Goal: Information Seeking & Learning: Learn about a topic

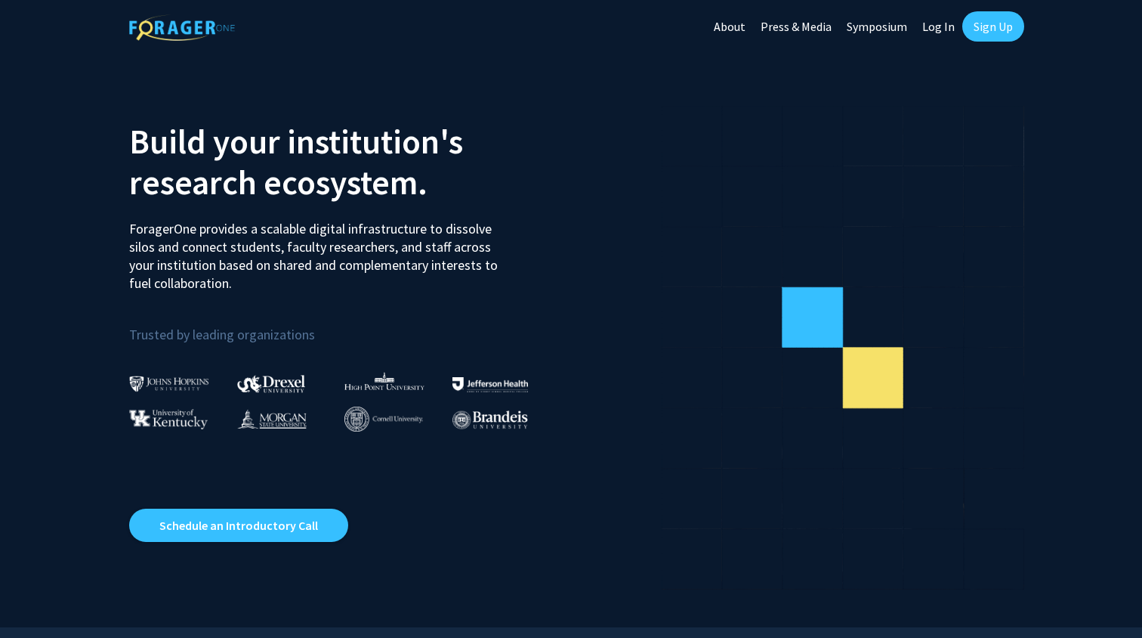
click at [933, 31] on link "Log In" at bounding box center [939, 26] width 48 height 53
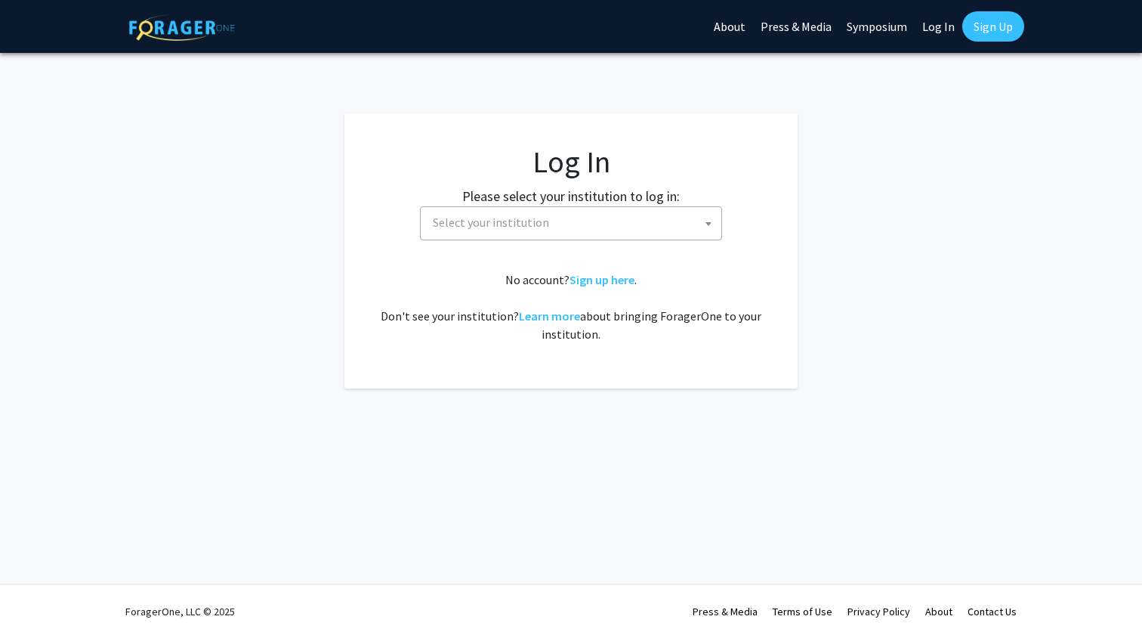
click at [492, 215] on span "Select your institution" at bounding box center [491, 222] width 116 height 15
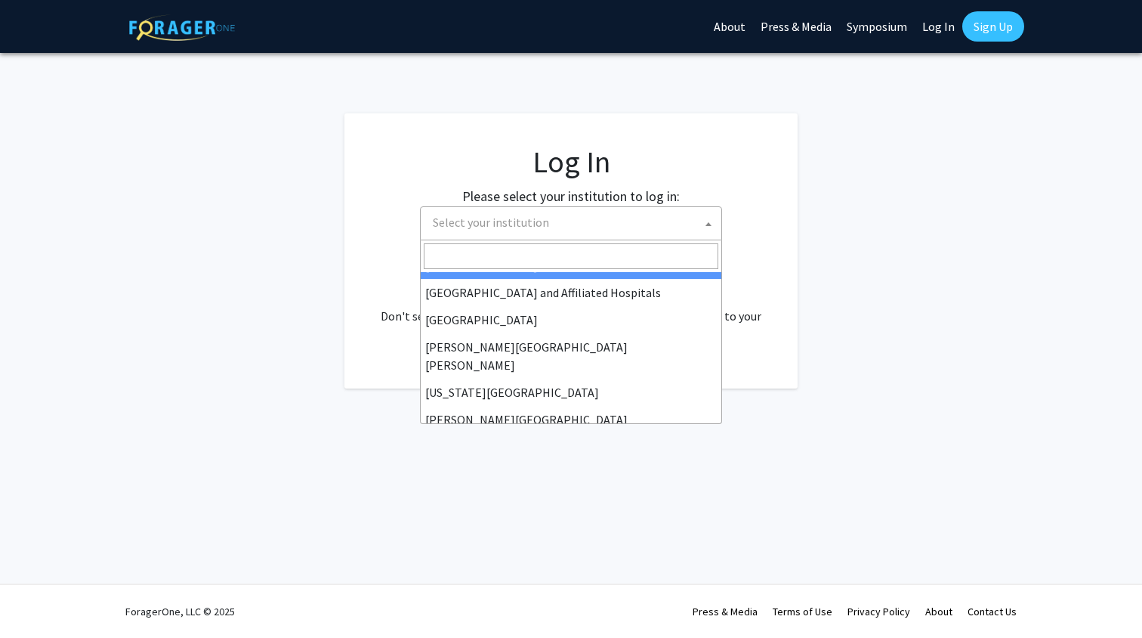
scroll to position [255, 0]
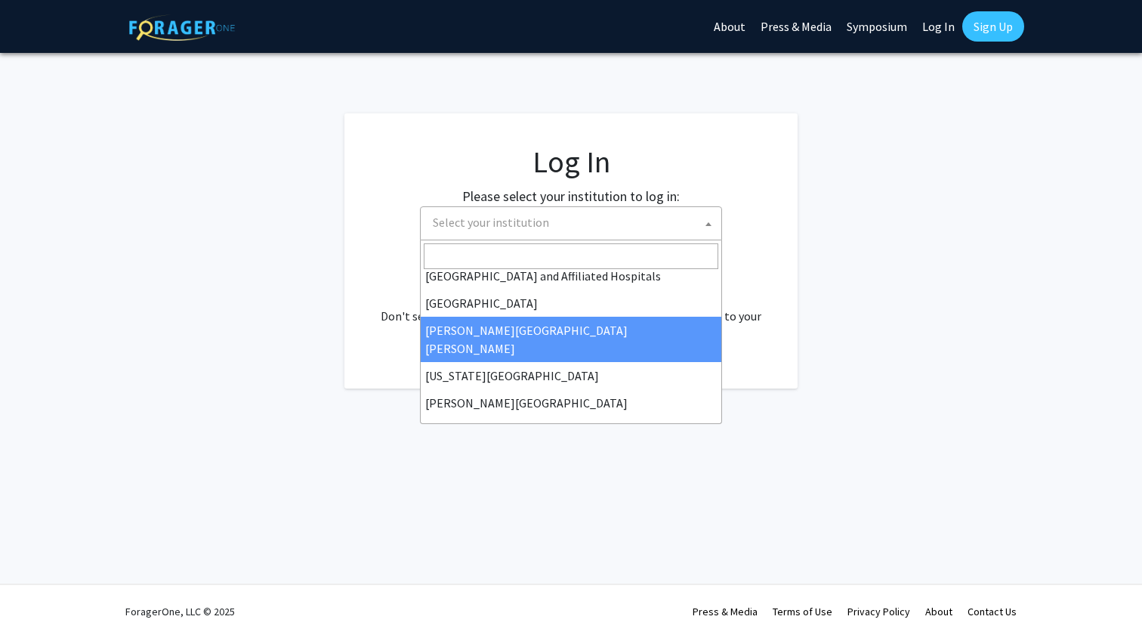
select select "1"
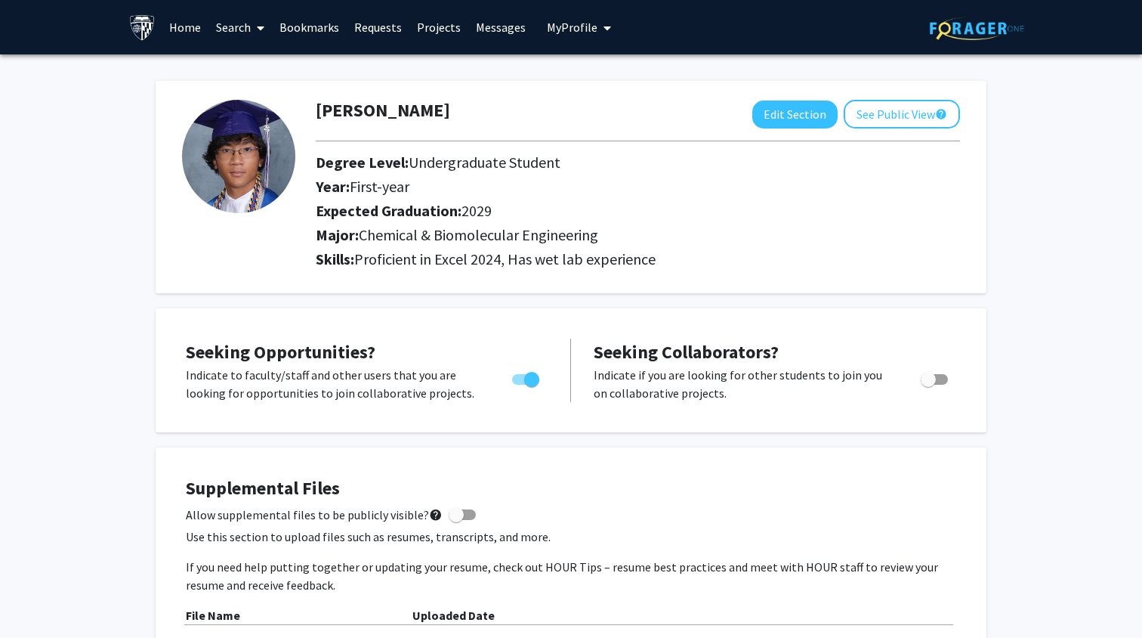
click at [147, 28] on img at bounding box center [142, 27] width 26 height 26
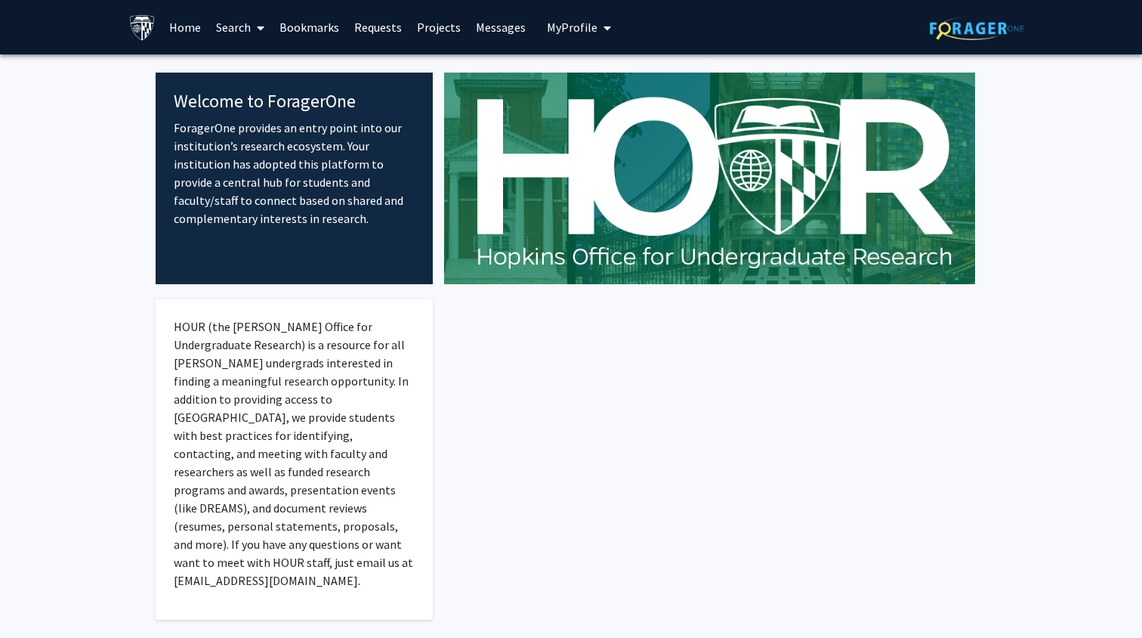
click at [589, 225] on img at bounding box center [709, 179] width 531 height 212
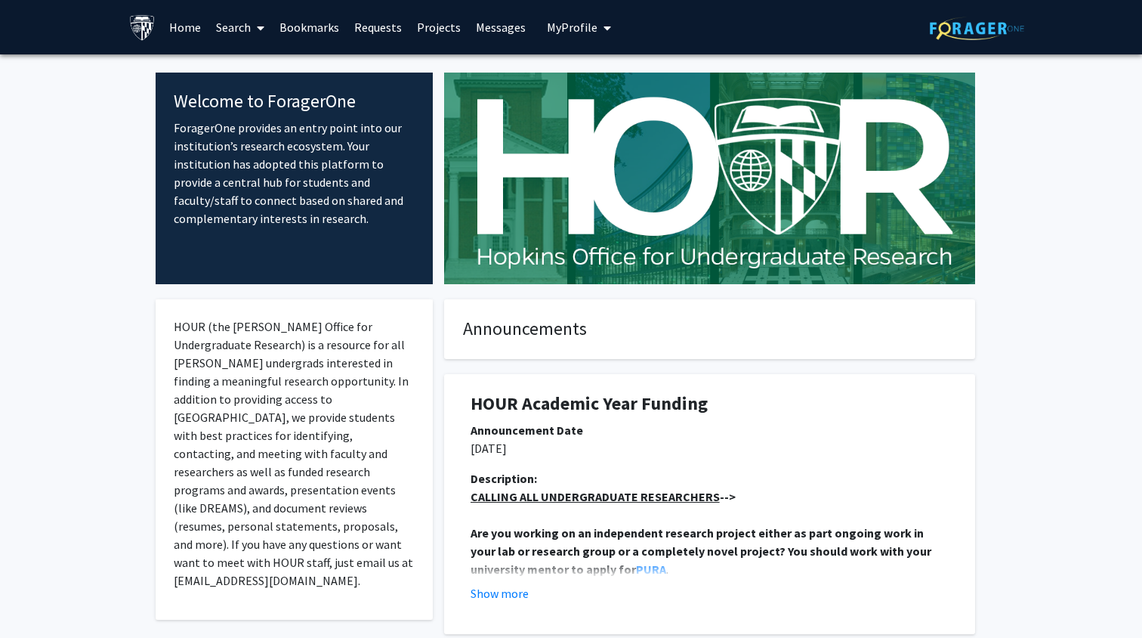
click at [247, 27] on link "Search" at bounding box center [240, 27] width 63 height 53
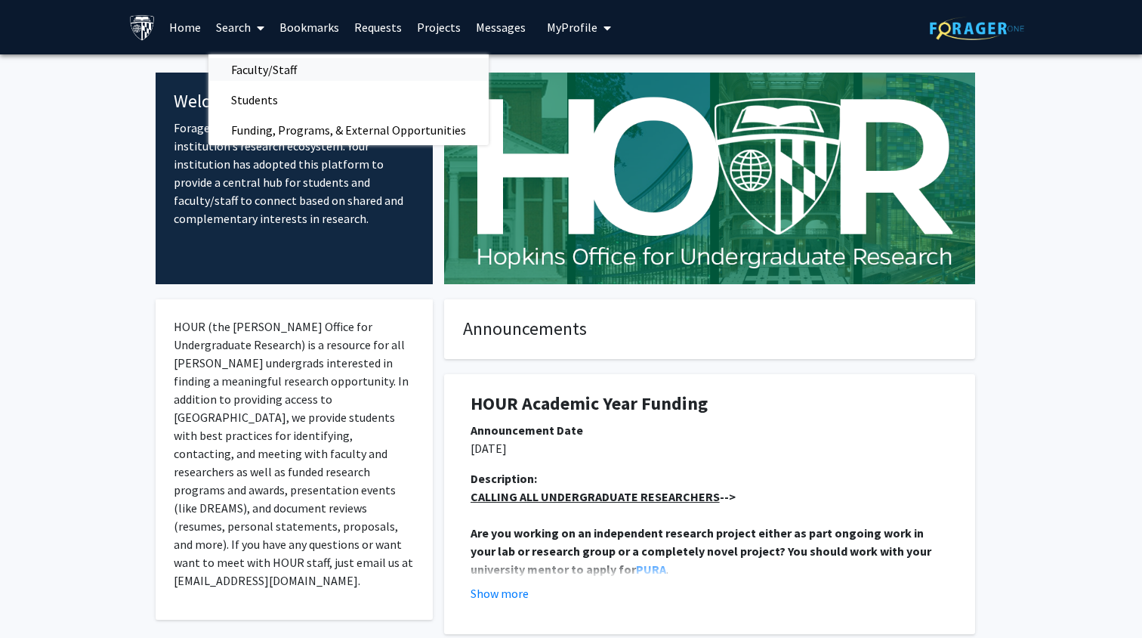
click at [255, 60] on span "Faculty/Staff" at bounding box center [264, 69] width 111 height 30
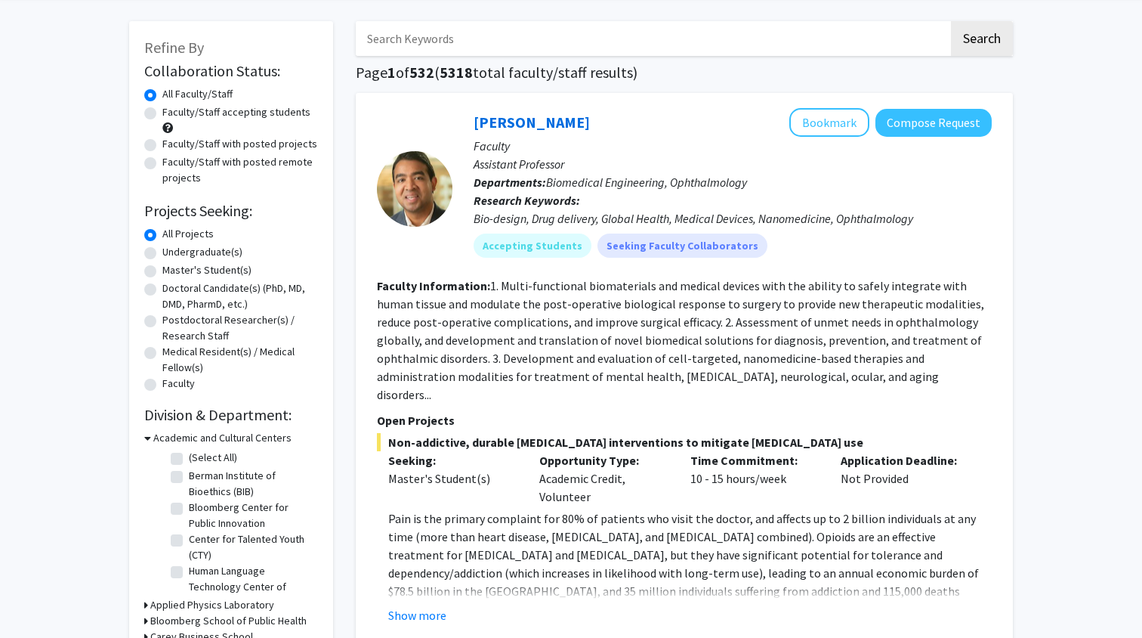
scroll to position [61, 0]
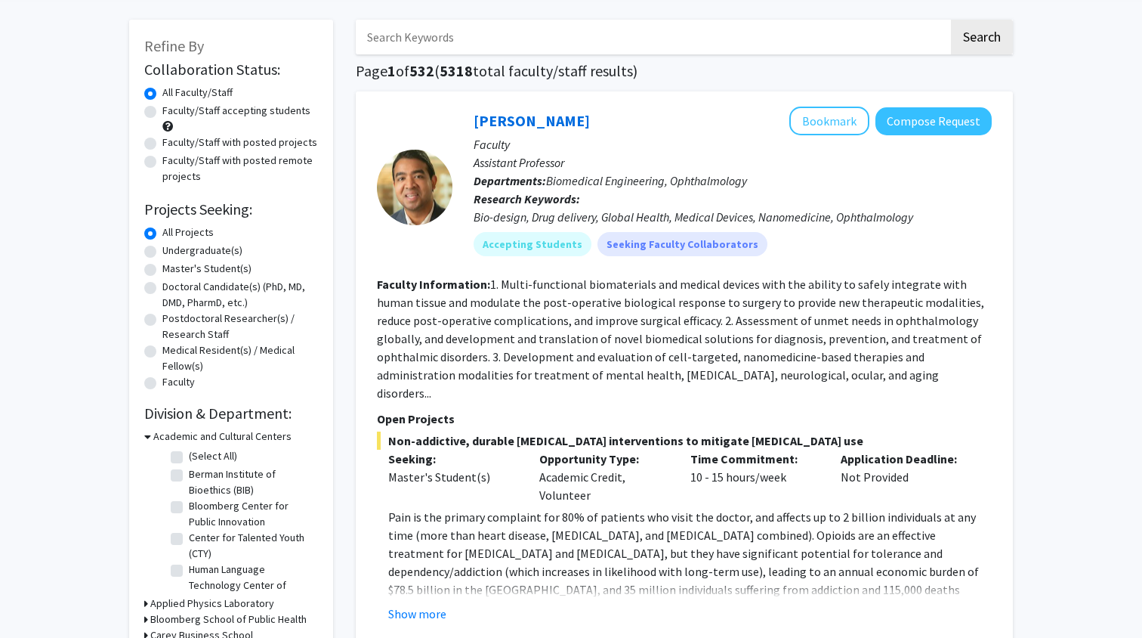
click at [162, 113] on label "Faculty/Staff accepting students" at bounding box center [236, 111] width 148 height 16
click at [162, 113] on input "Faculty/Staff accepting students" at bounding box center [167, 108] width 10 height 10
radio input "true"
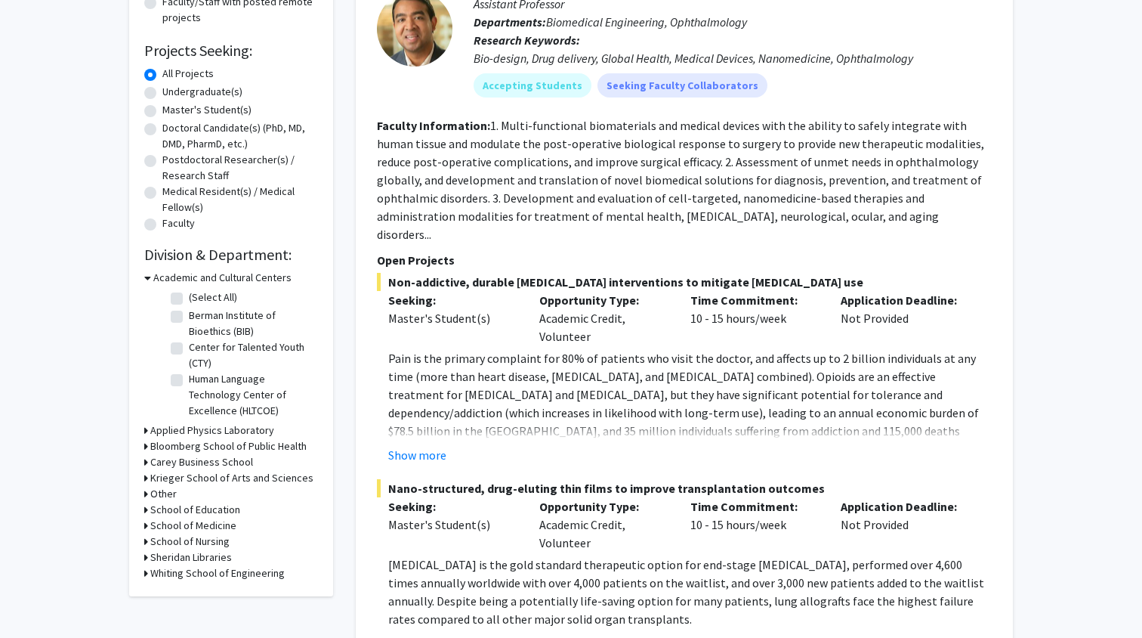
scroll to position [251, 0]
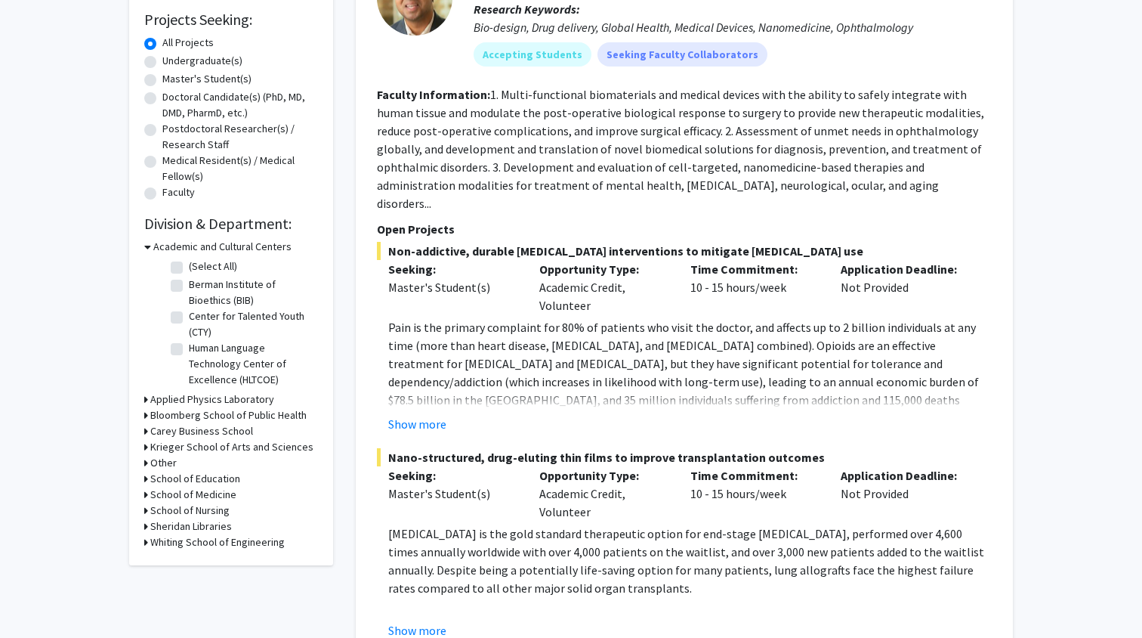
click at [144, 543] on div "Refine By Collaboration Status: Collaboration Status All Faculty/Staff Collabor…" at bounding box center [231, 197] width 204 height 735
click at [147, 543] on icon at bounding box center [146, 542] width 4 height 16
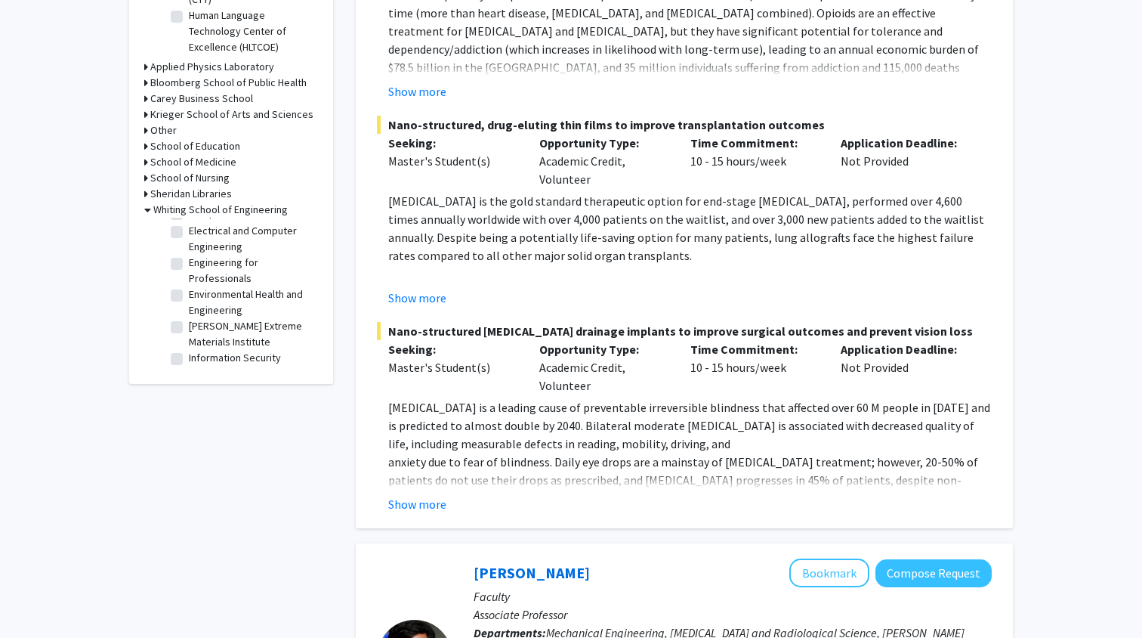
scroll to position [233, 0]
click at [189, 295] on label "Environmental Health and Engineering" at bounding box center [251, 299] width 125 height 32
click at [189, 293] on input "Environmental Health and Engineering" at bounding box center [194, 288] width 10 height 10
checkbox input "true"
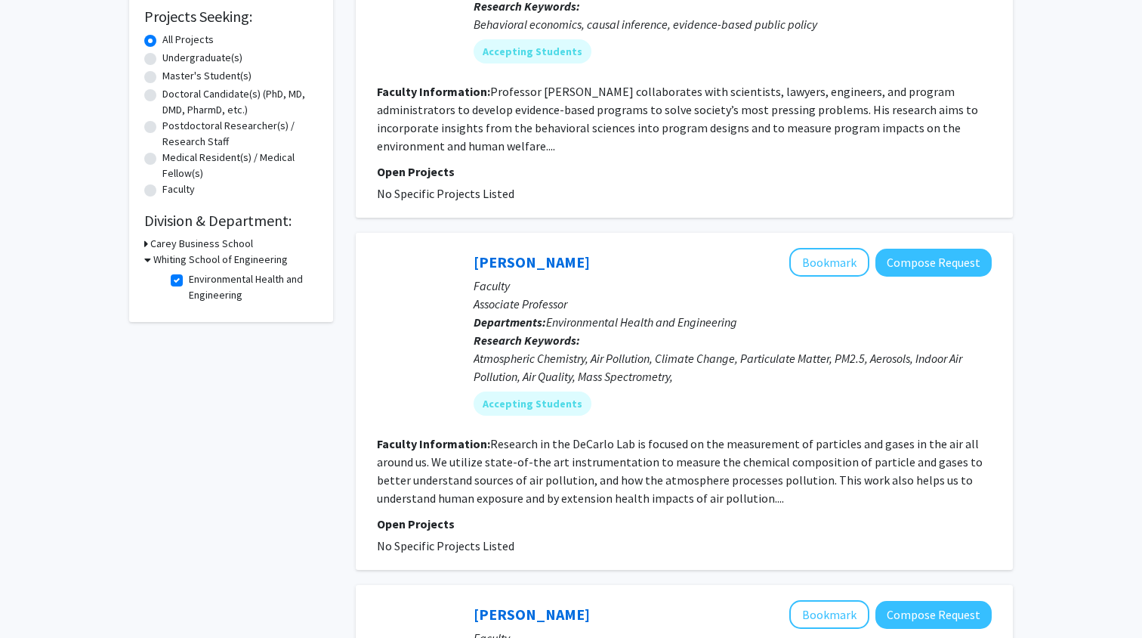
scroll to position [257, 0]
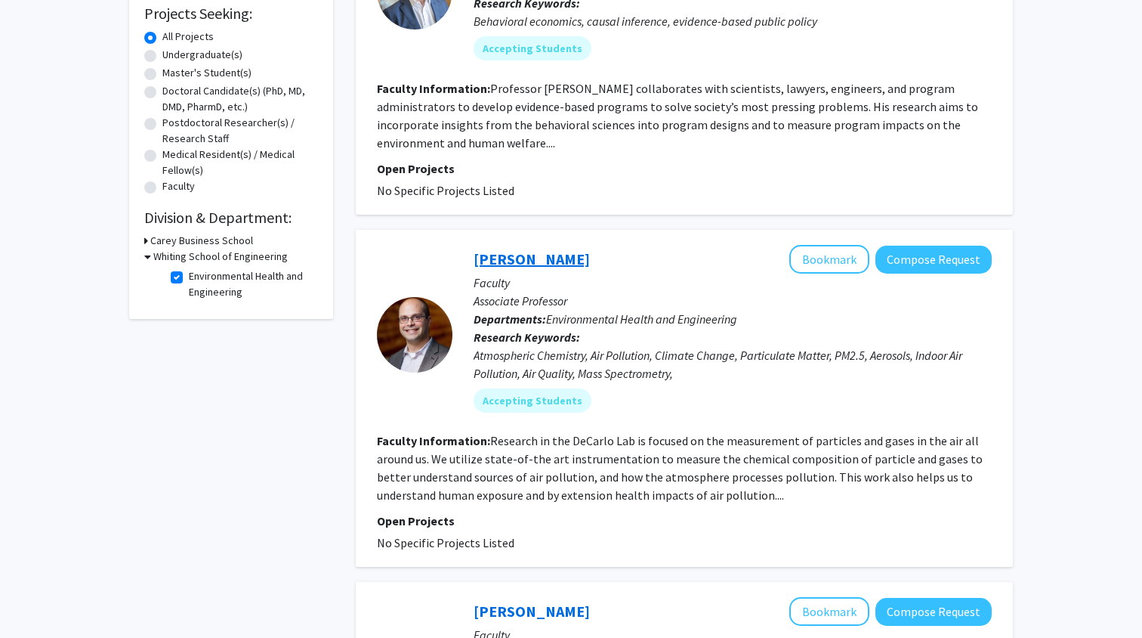
click at [516, 256] on link "Peter DeCarlo" at bounding box center [532, 258] width 116 height 19
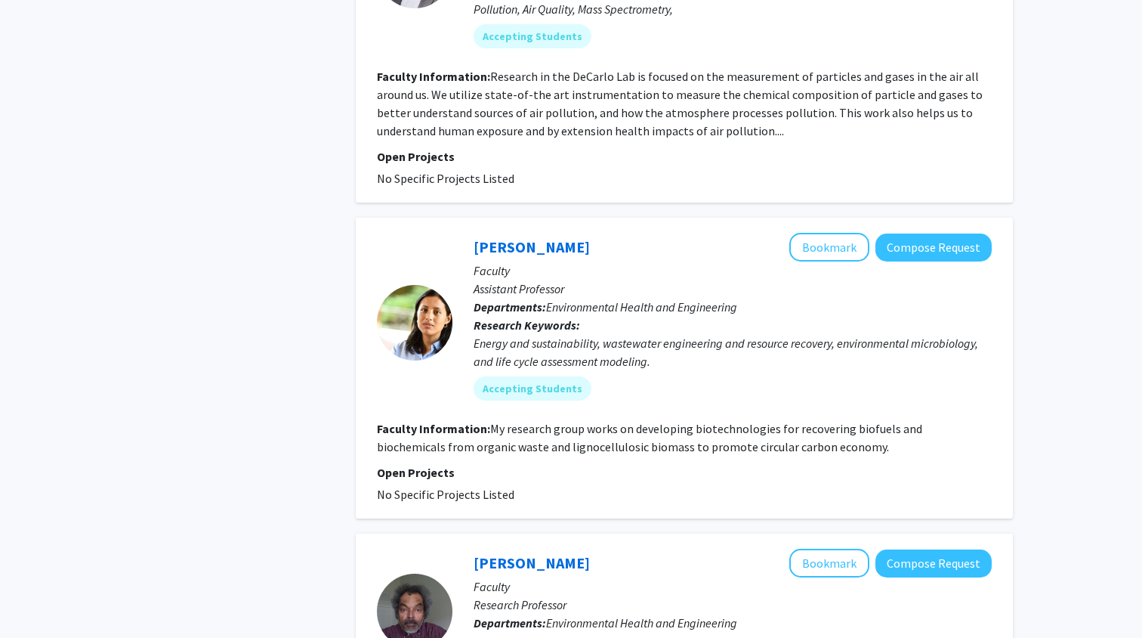
scroll to position [626, 0]
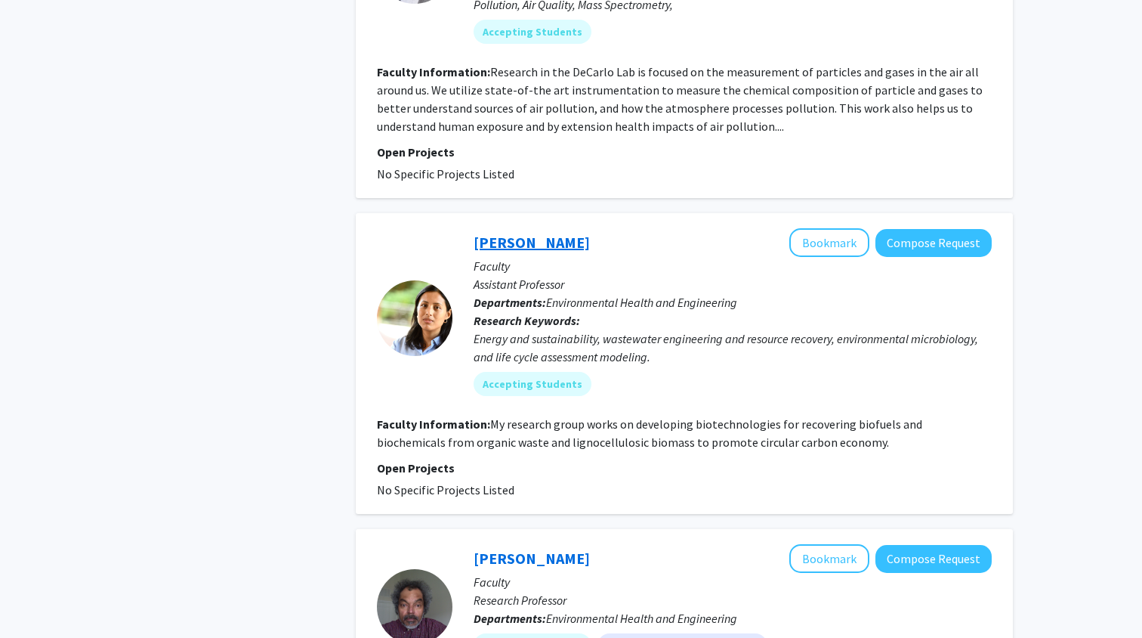
click at [550, 250] on link "Shilva Shrestha" at bounding box center [532, 242] width 116 height 19
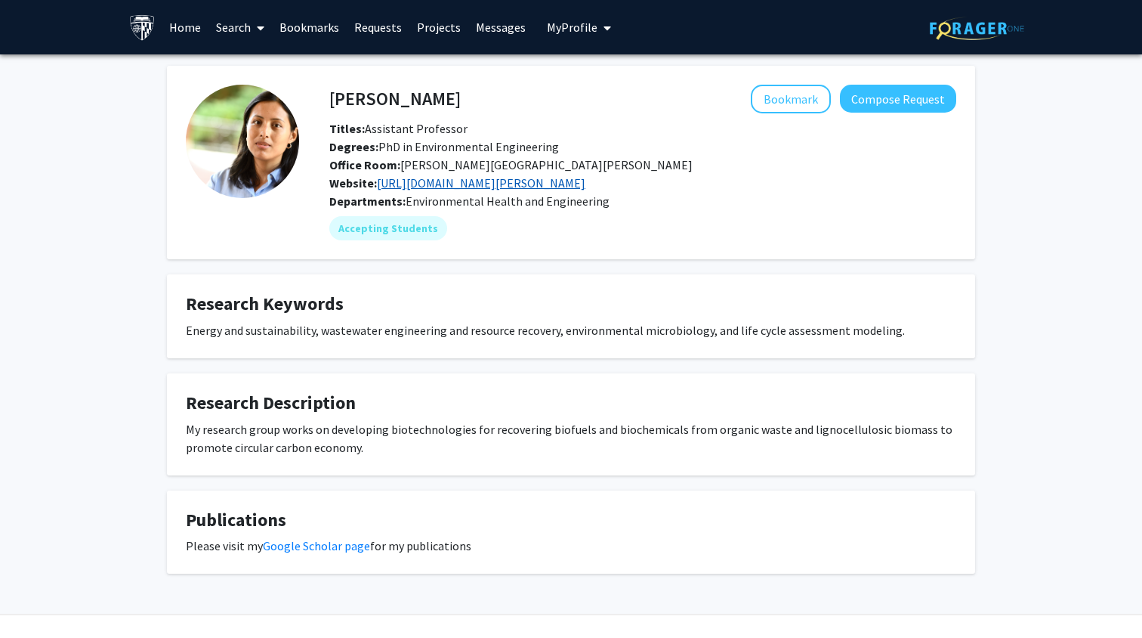
click at [425, 181] on link "https://engineering.jhu.edu/faculty/shilva-shrestha/" at bounding box center [481, 182] width 209 height 15
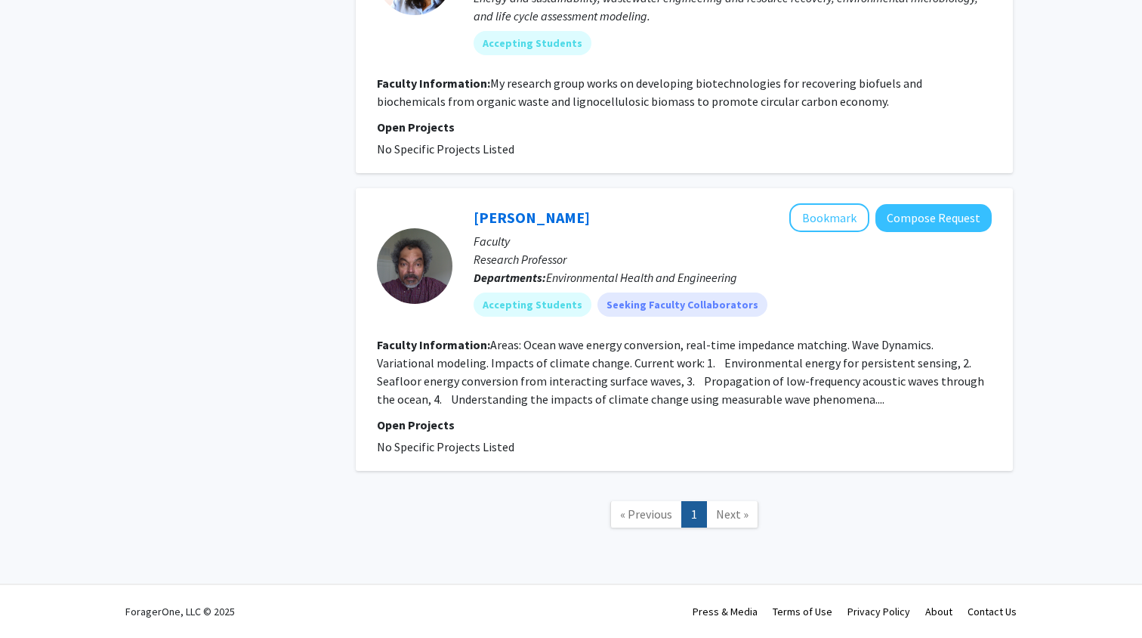
scroll to position [968, 0]
click at [745, 519] on span "Next »" at bounding box center [732, 513] width 32 height 15
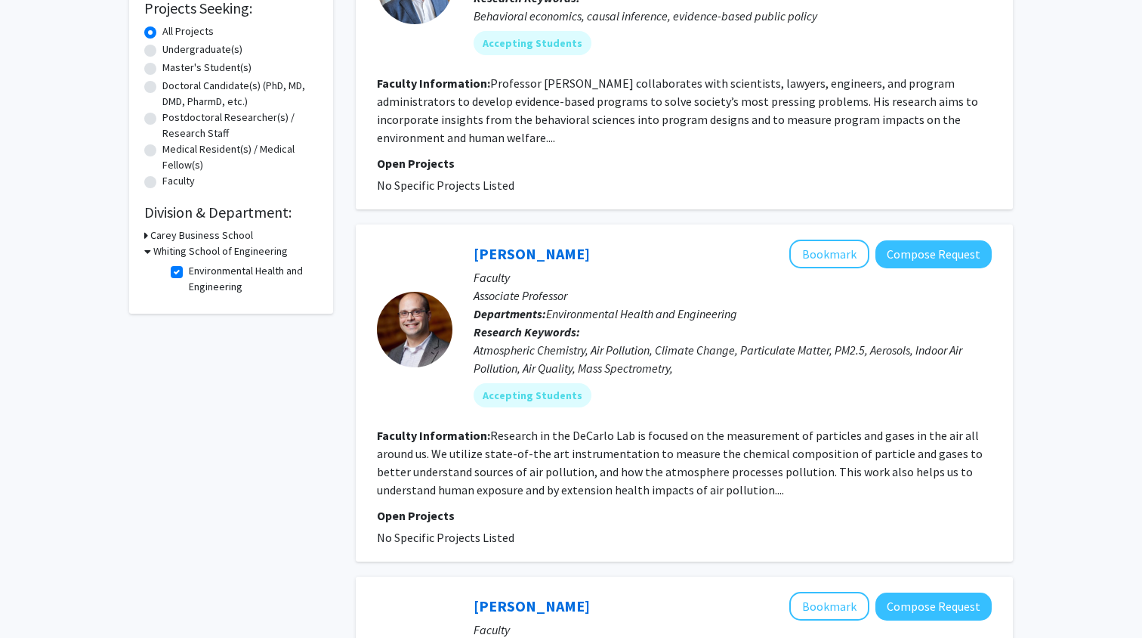
scroll to position [250, 0]
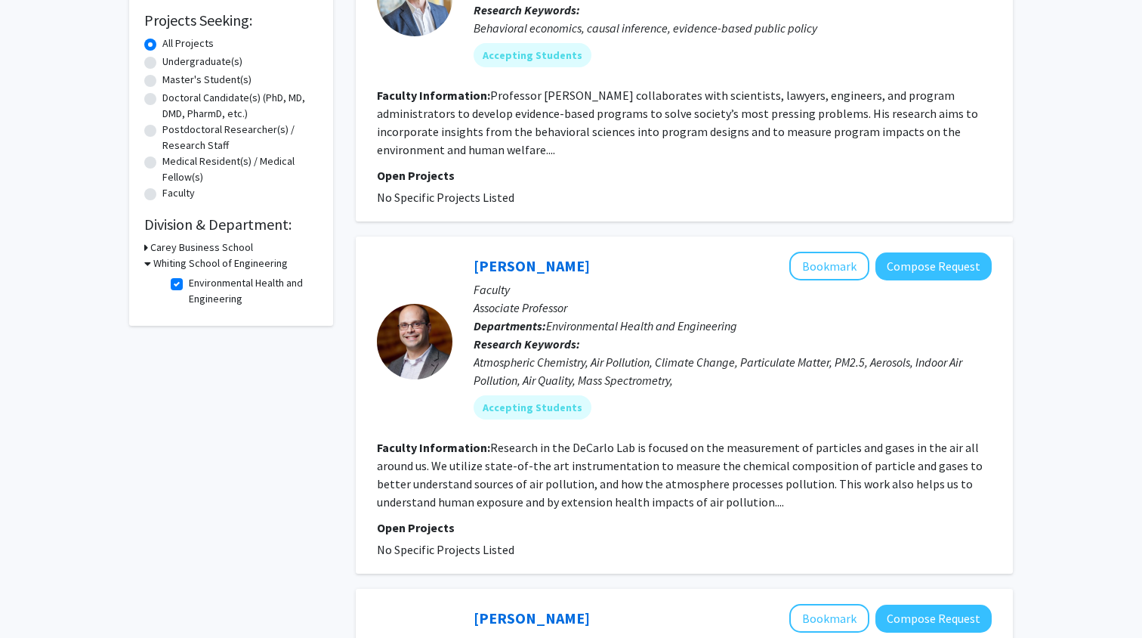
click at [189, 284] on label "Environmental Health and Engineering" at bounding box center [251, 291] width 125 height 32
click at [189, 284] on input "Environmental Health and Engineering" at bounding box center [194, 280] width 10 height 10
checkbox input "false"
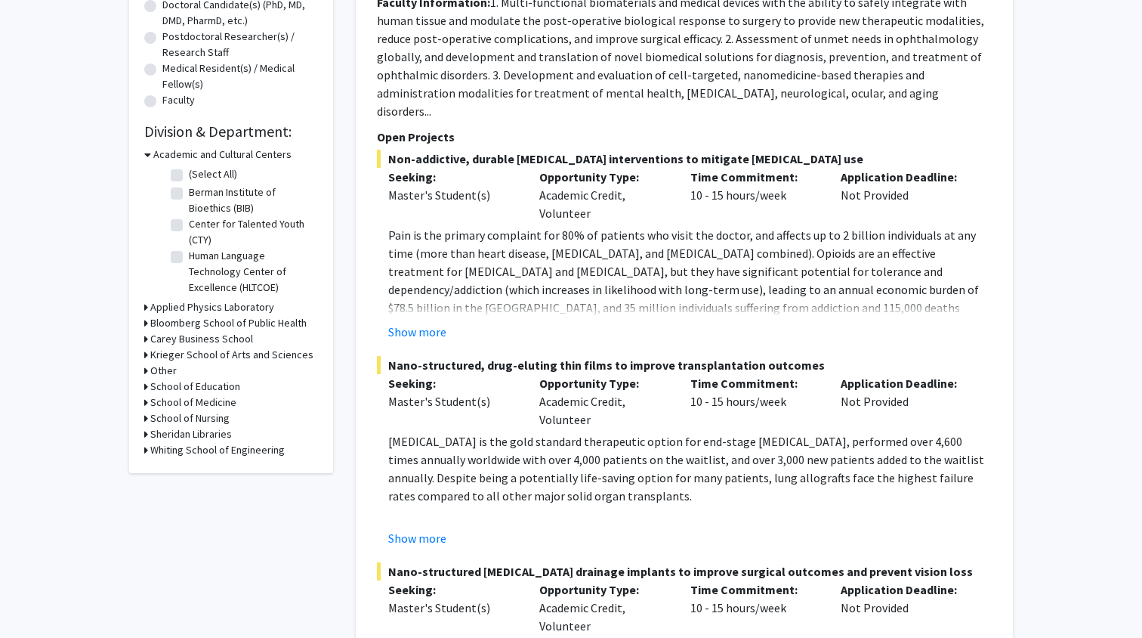
scroll to position [512, 0]
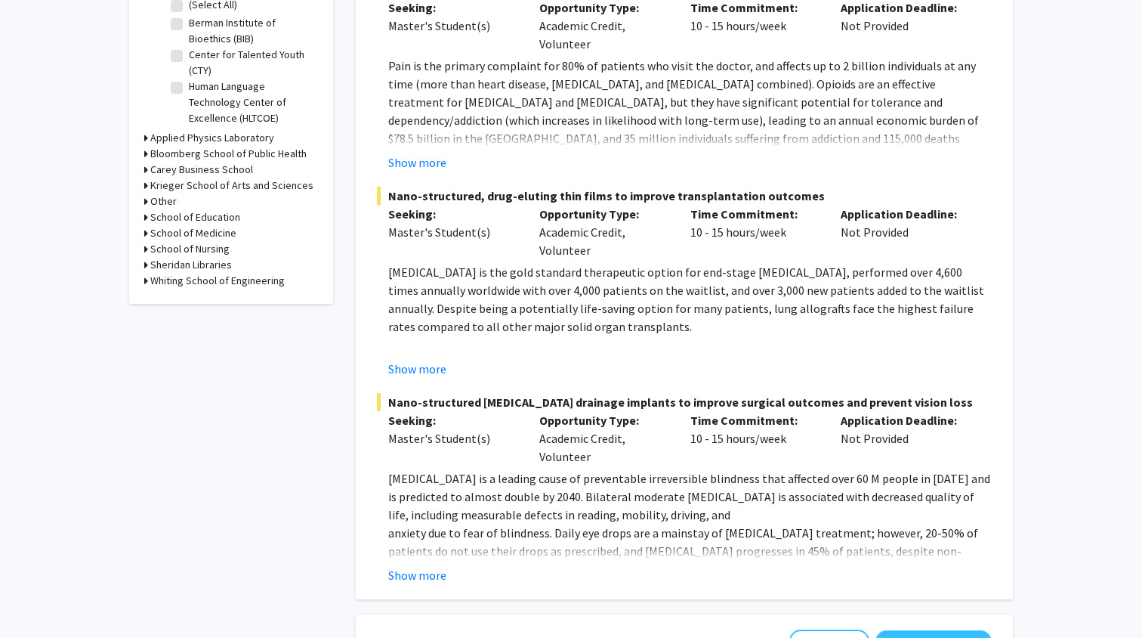
click at [147, 284] on icon at bounding box center [146, 281] width 4 height 16
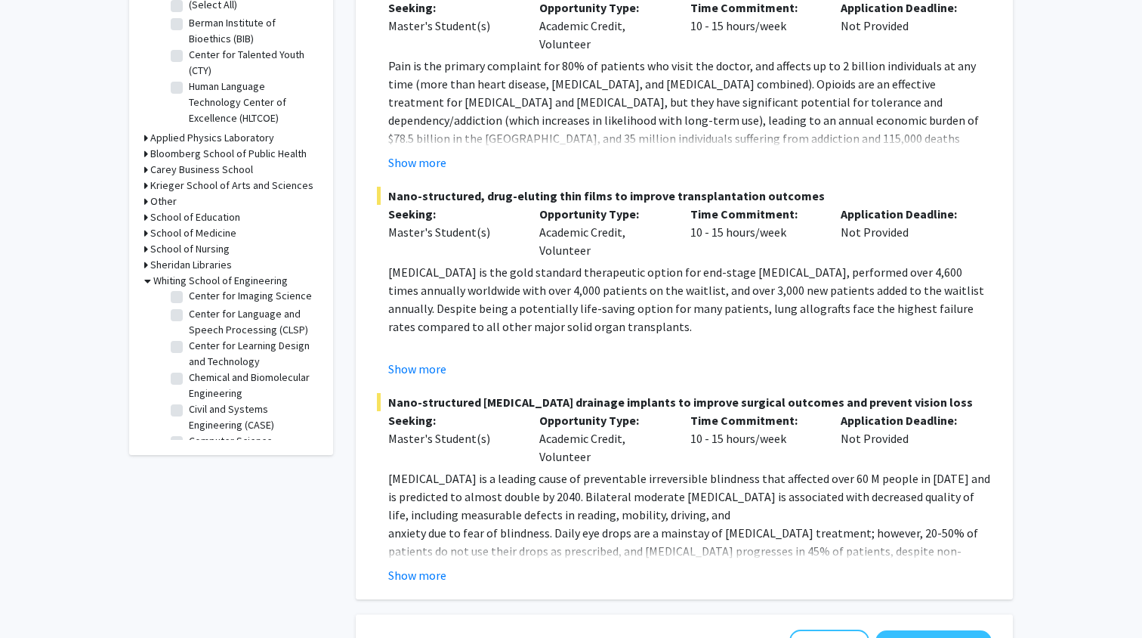
scroll to position [82, 0]
click at [189, 367] on label "Chemical and Biomolecular Engineering" at bounding box center [251, 376] width 125 height 32
click at [189, 367] on input "Chemical and Biomolecular Engineering" at bounding box center [194, 365] width 10 height 10
checkbox input "true"
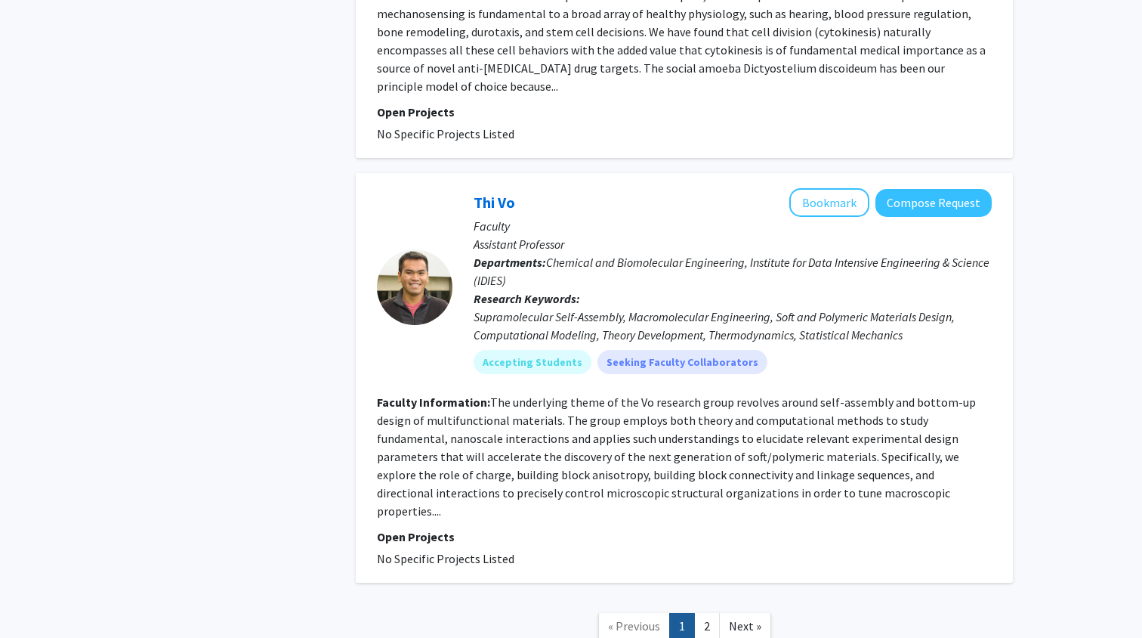
scroll to position [3878, 0]
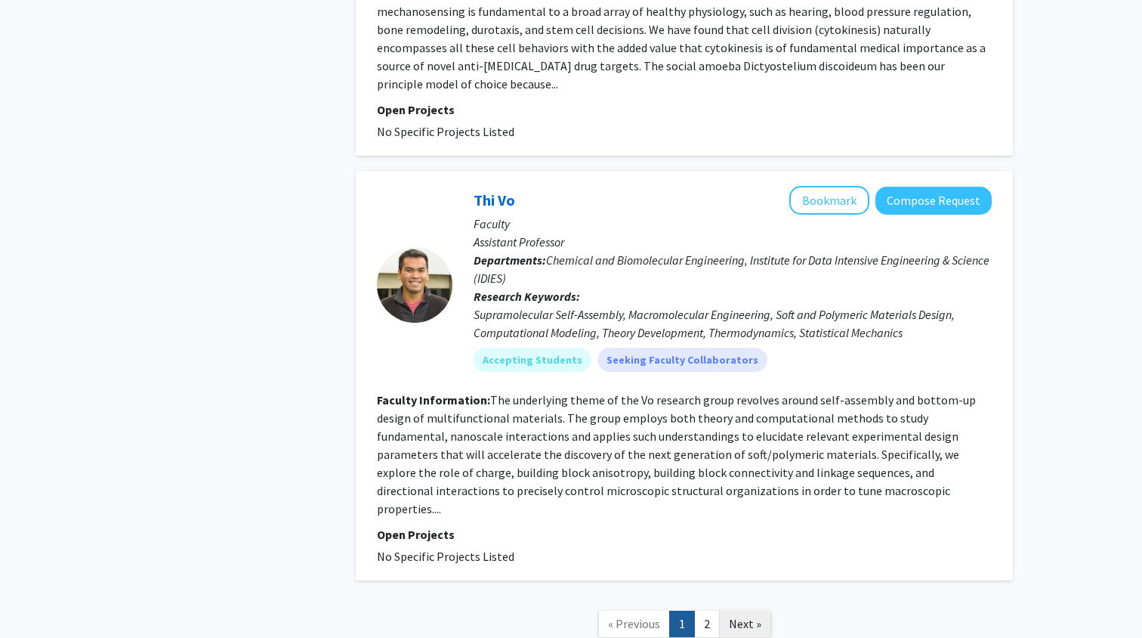
click at [745, 611] on link "Next »" at bounding box center [745, 624] width 52 height 26
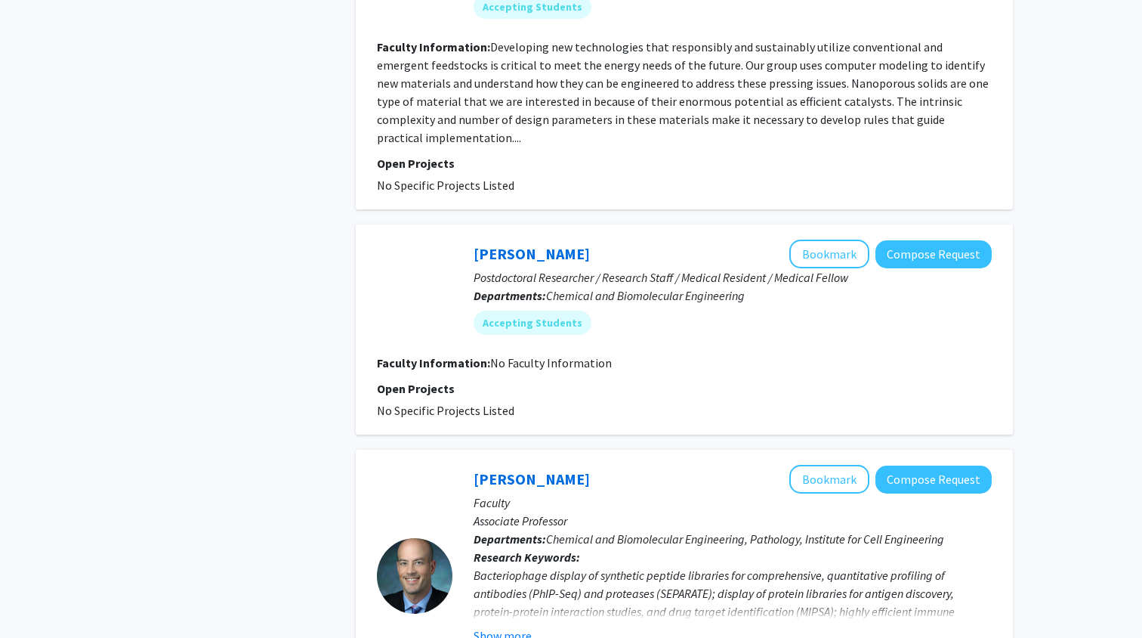
scroll to position [1238, 0]
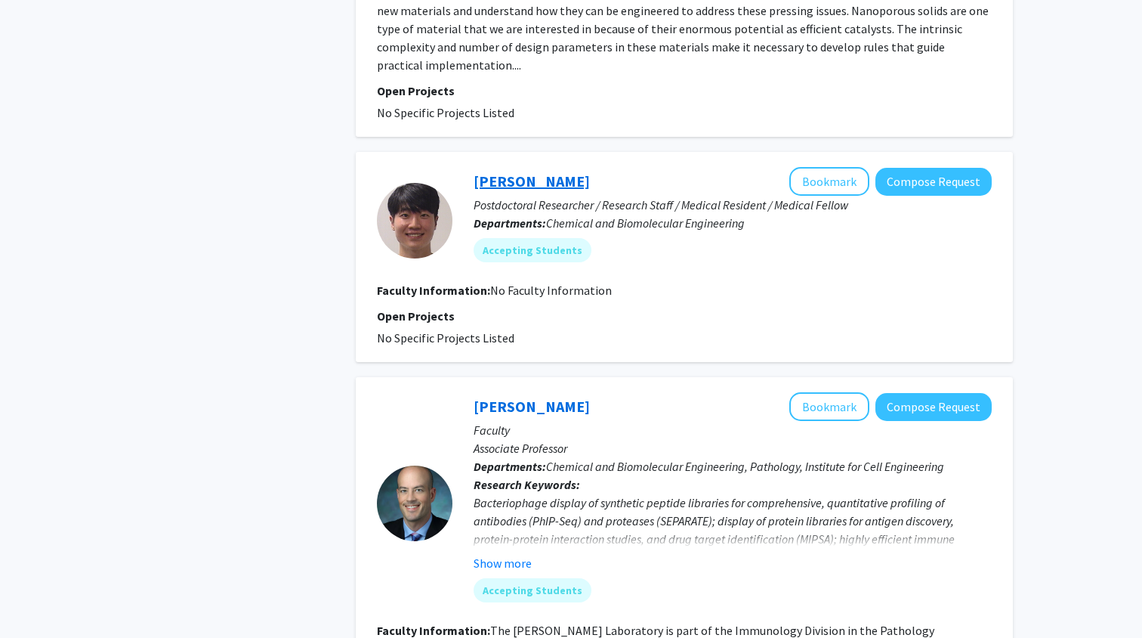
click at [552, 172] on link "Dong Woo Kim" at bounding box center [532, 181] width 116 height 19
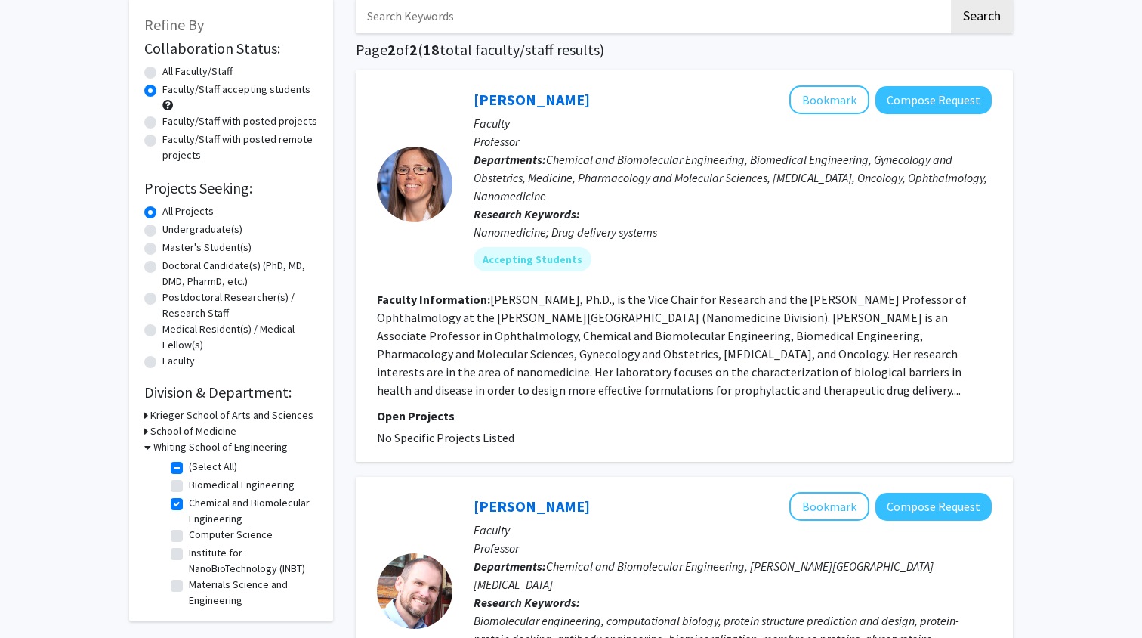
scroll to position [122, 0]
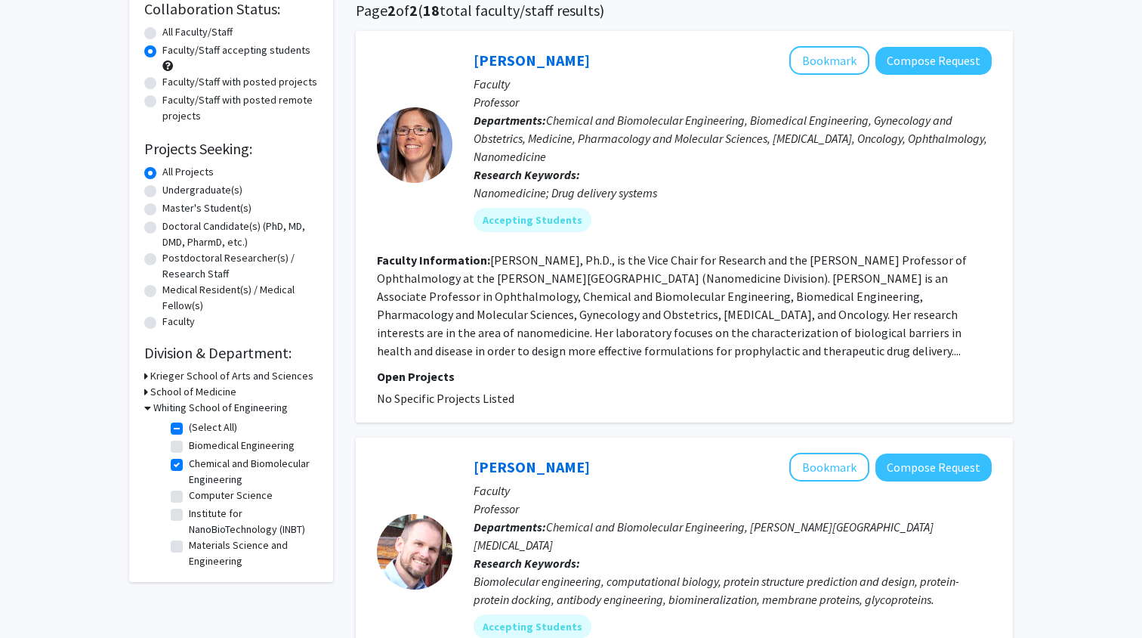
click at [189, 468] on label "Chemical and Biomolecular Engineering" at bounding box center [251, 472] width 125 height 32
click at [189, 465] on input "Chemical and Biomolecular Engineering" at bounding box center [194, 461] width 10 height 10
checkbox input "false"
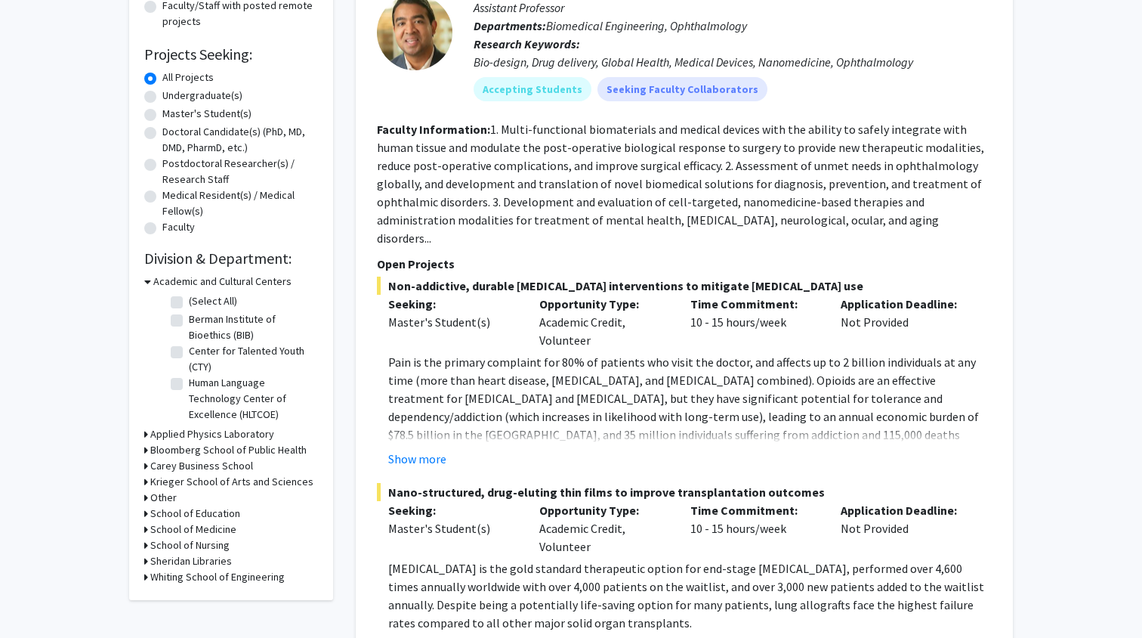
scroll to position [255, 0]
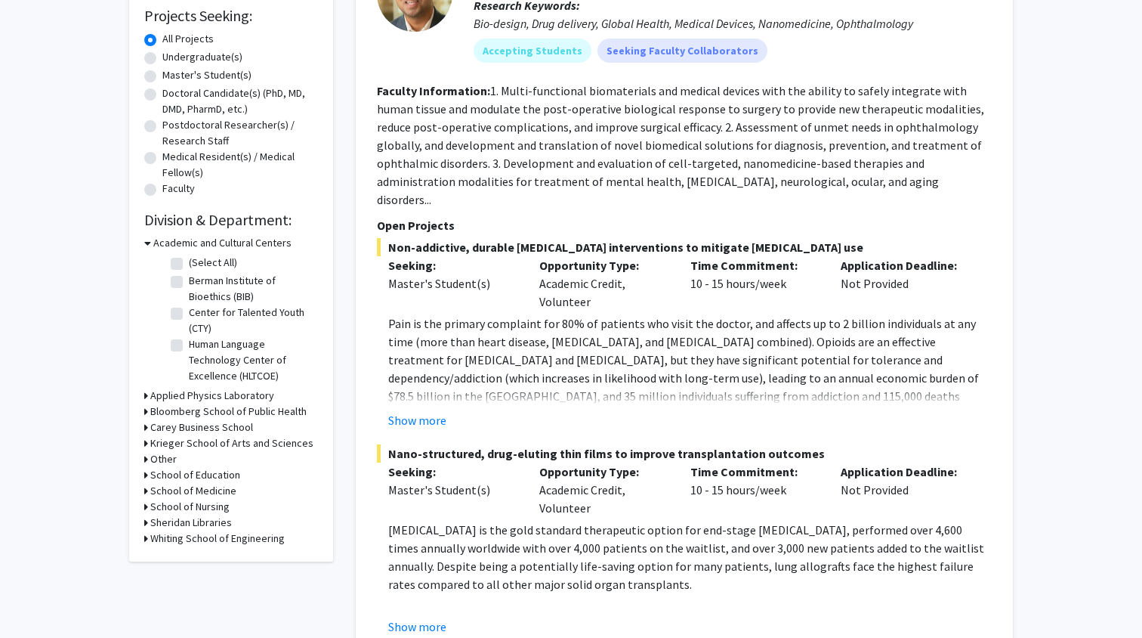
click at [145, 540] on icon at bounding box center [146, 538] width 4 height 16
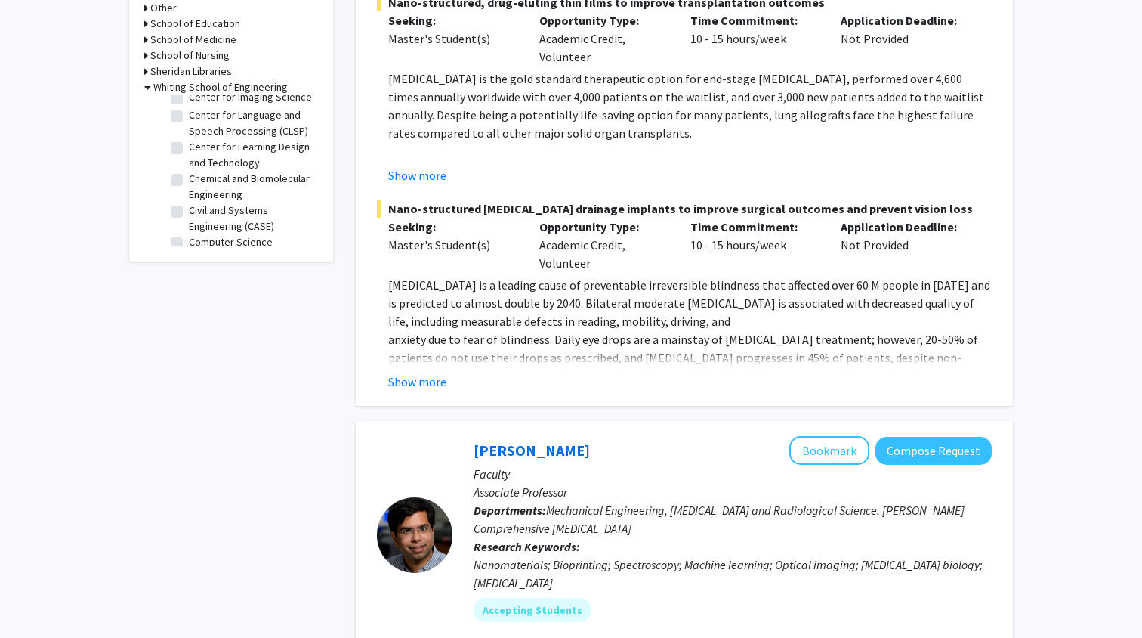
scroll to position [79, 0]
click at [151, 88] on div "Whiting School of Engineering" at bounding box center [231, 87] width 174 height 16
click at [147, 89] on icon at bounding box center [147, 87] width 7 height 16
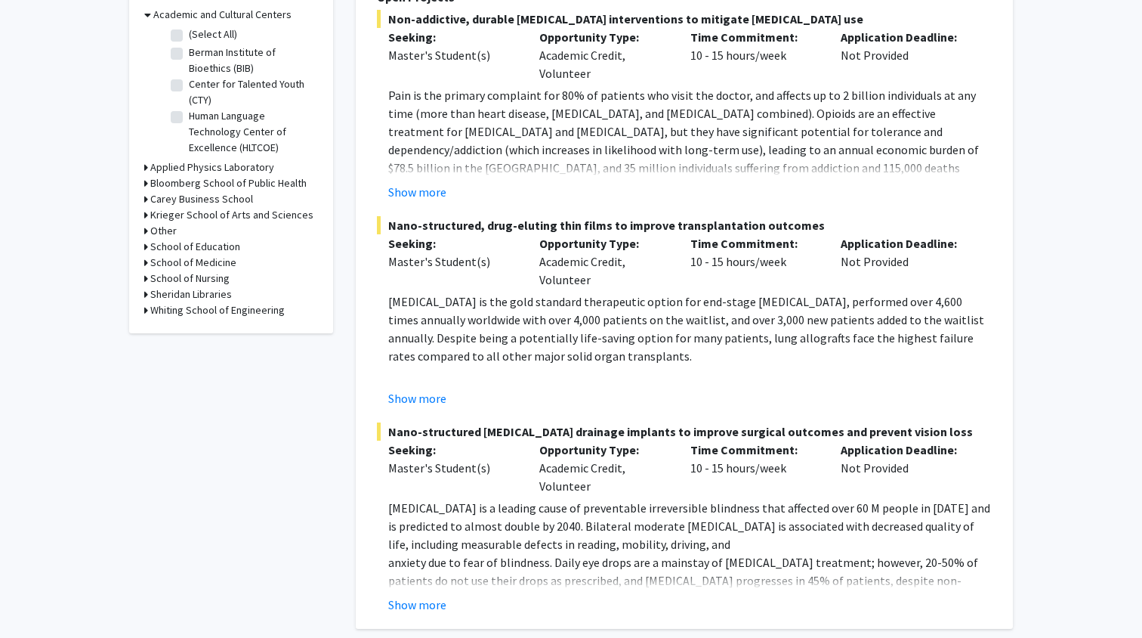
scroll to position [481, 0]
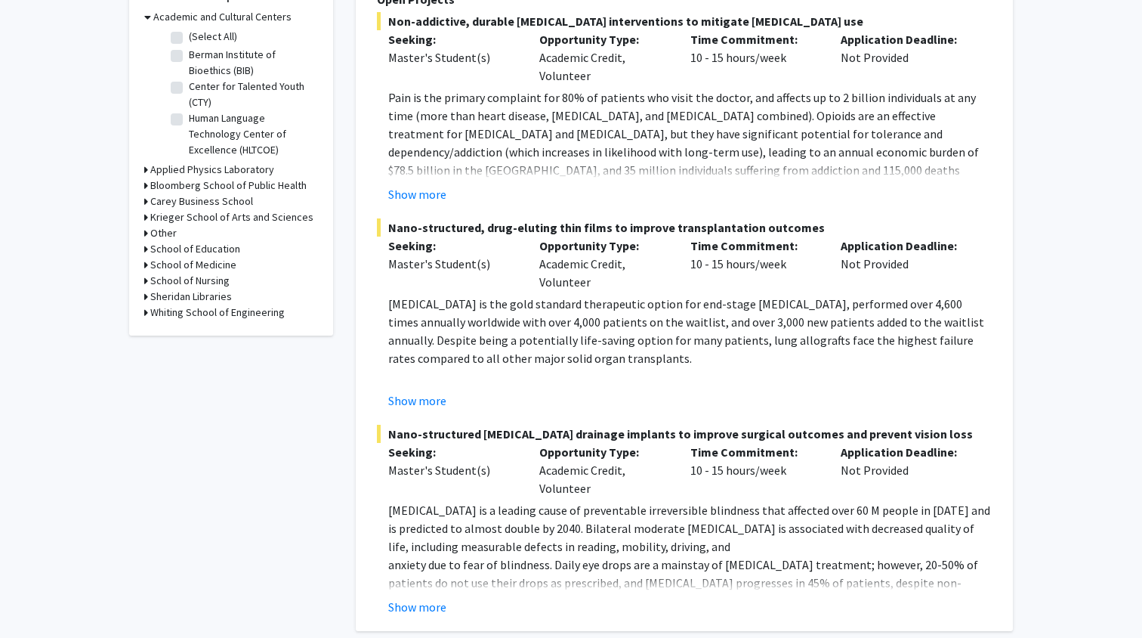
click at [147, 188] on icon at bounding box center [146, 186] width 4 height 16
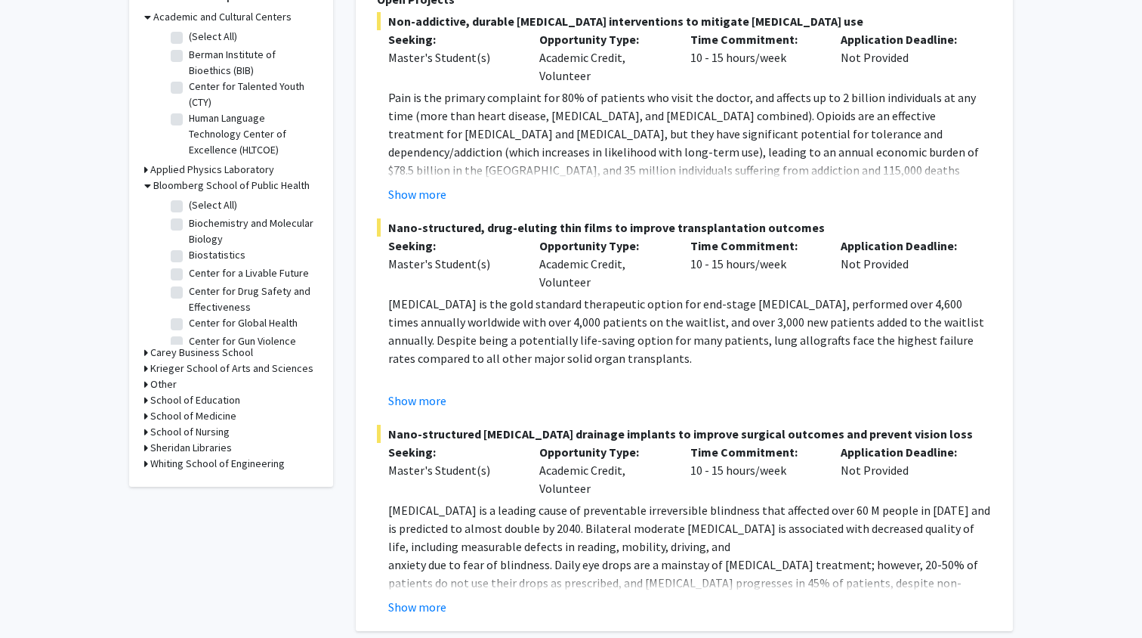
click at [147, 187] on icon at bounding box center [147, 186] width 7 height 16
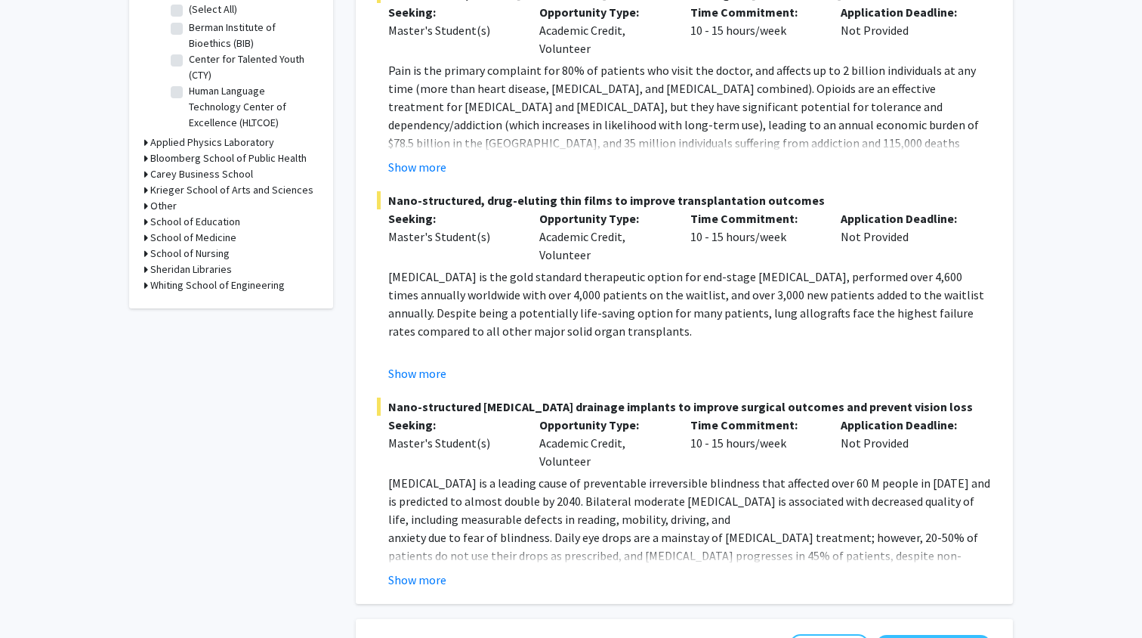
scroll to position [536, 0]
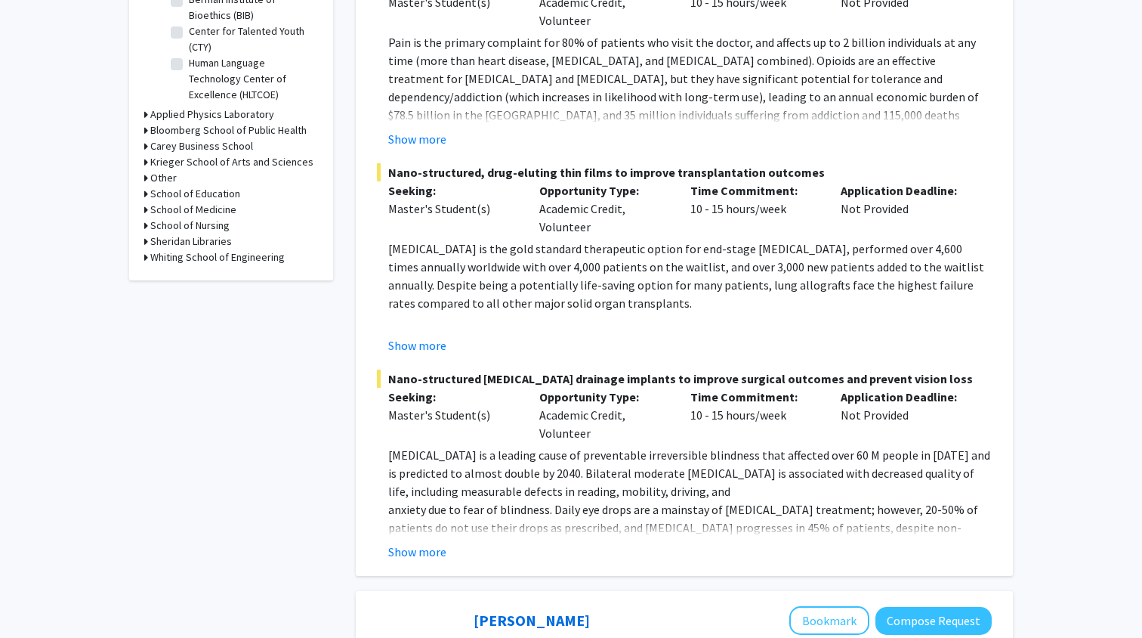
click at [146, 257] on icon at bounding box center [146, 257] width 4 height 16
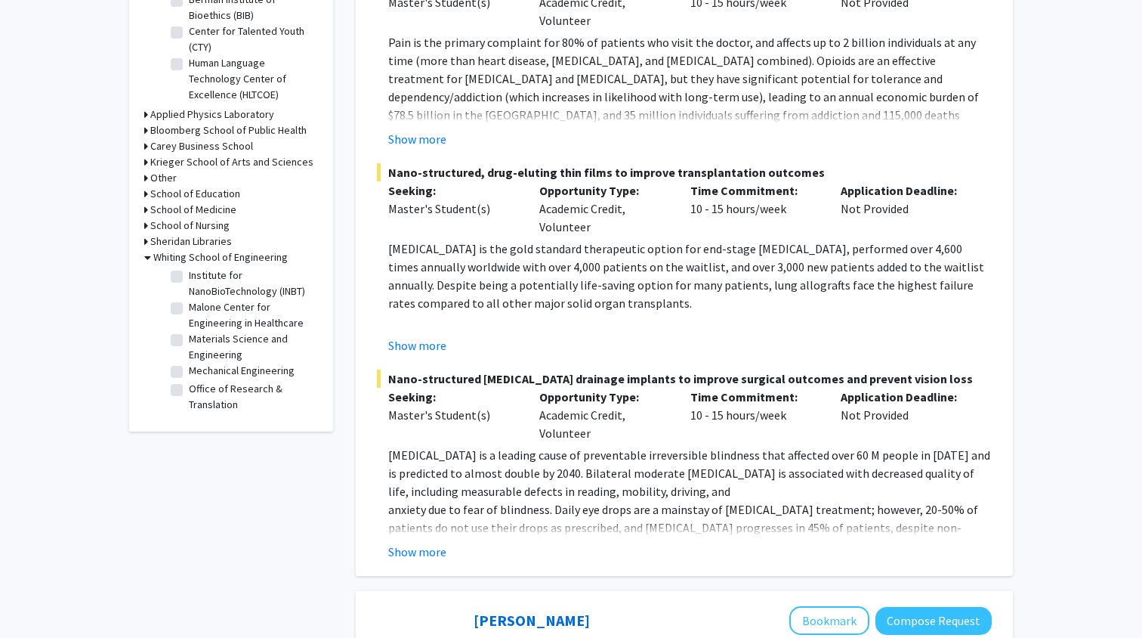
scroll to position [455, 0]
click at [147, 258] on icon at bounding box center [147, 257] width 7 height 16
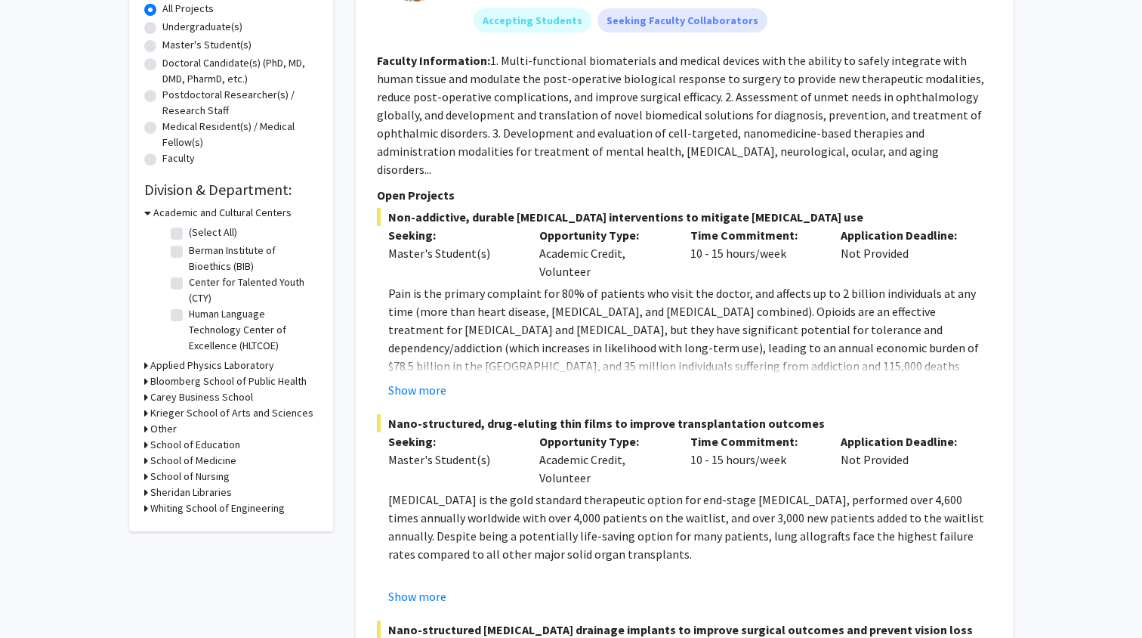
scroll to position [293, 0]
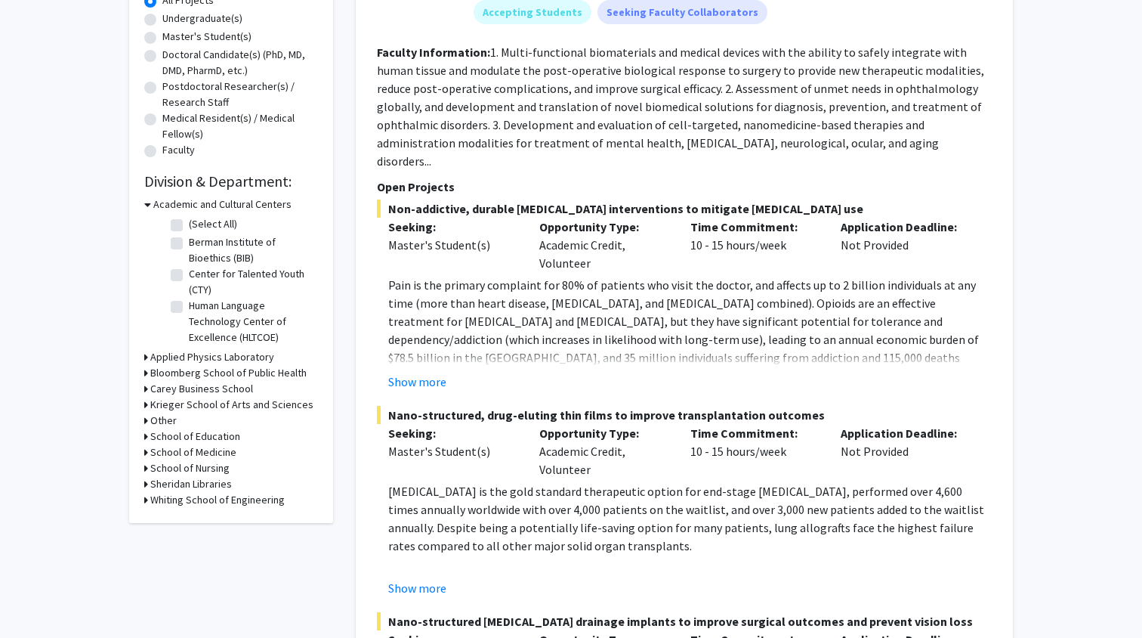
click at [146, 502] on icon at bounding box center [146, 500] width 4 height 16
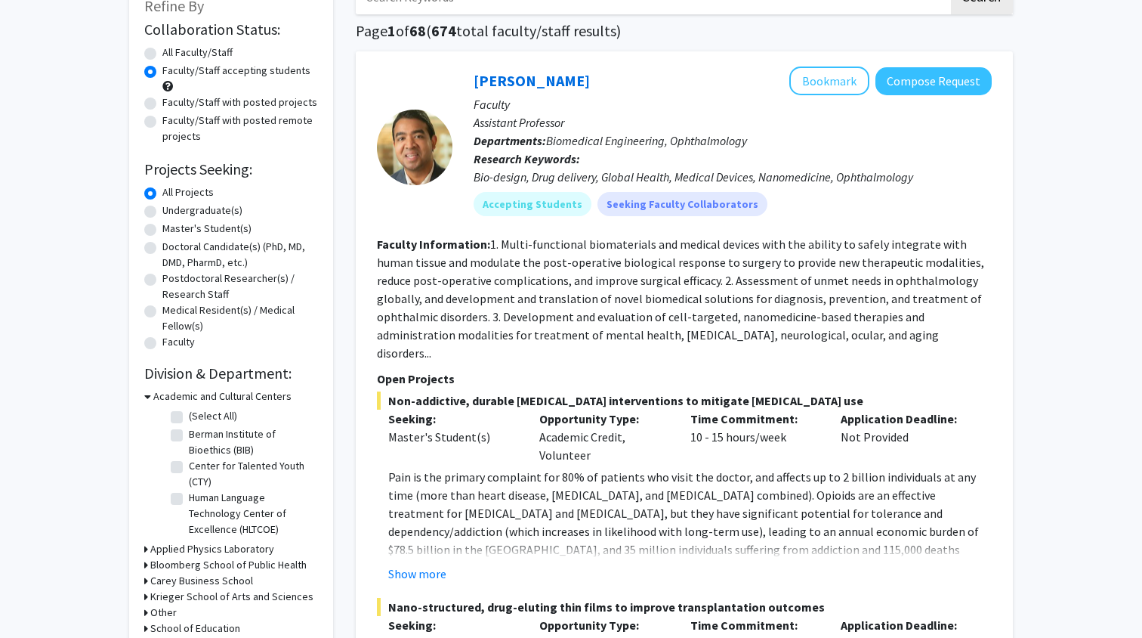
scroll to position [122, 0]
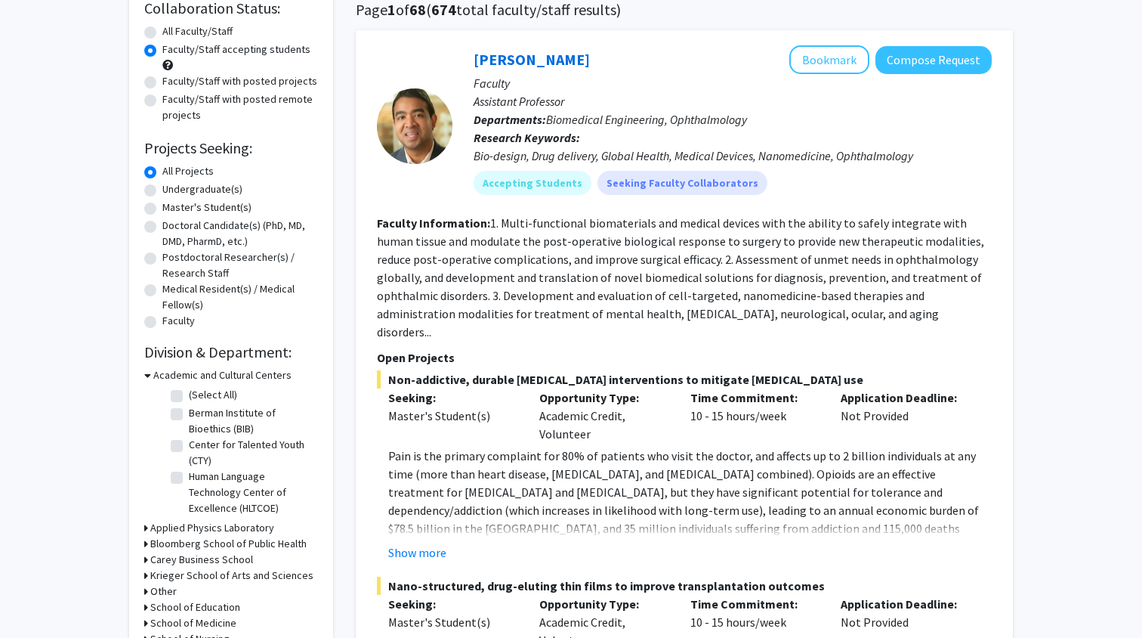
click at [147, 374] on icon at bounding box center [147, 375] width 7 height 16
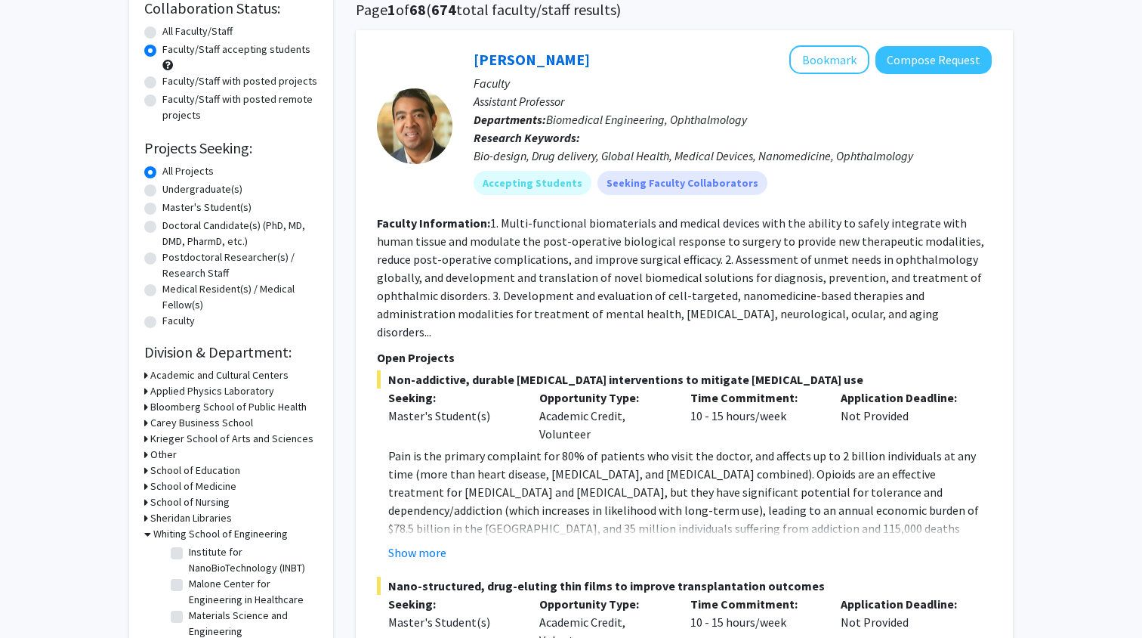
click at [150, 439] on h3 "Krieger School of Arts and Sciences" at bounding box center [231, 439] width 163 height 16
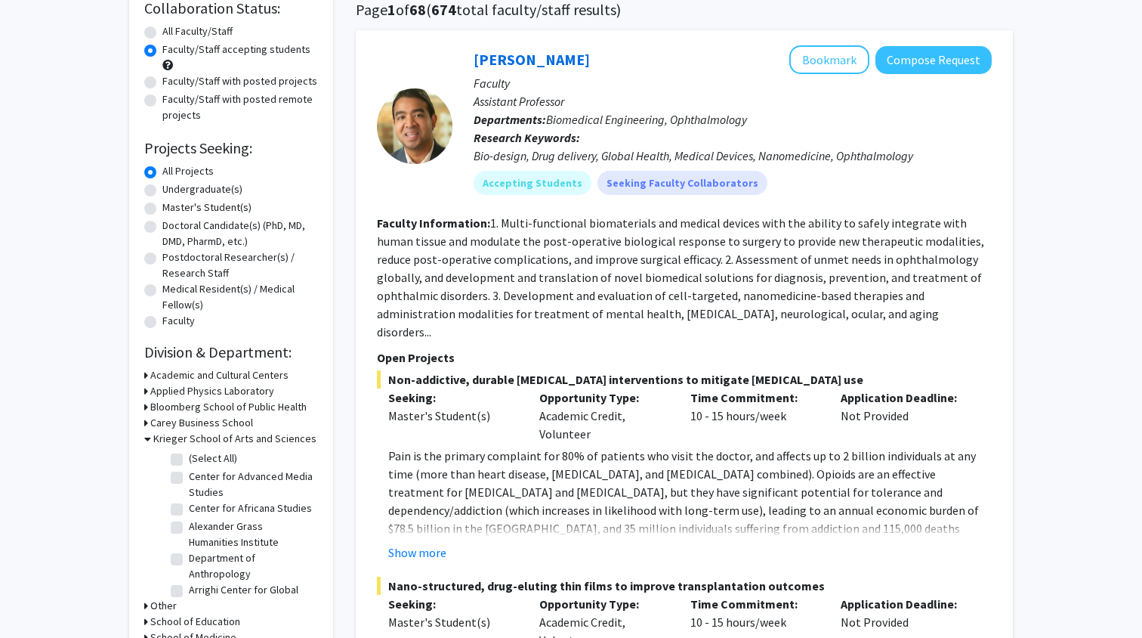
click at [150, 439] on div "Krieger School of Arts and Sciences" at bounding box center [231, 439] width 174 height 16
click at [146, 440] on icon at bounding box center [147, 439] width 7 height 16
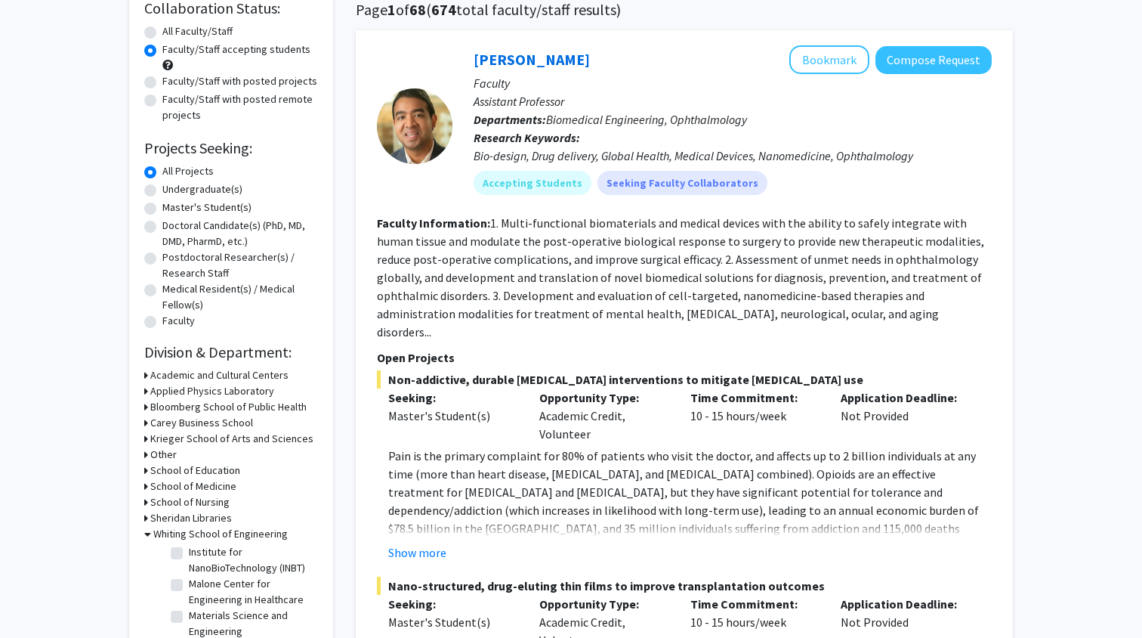
click at [146, 456] on icon at bounding box center [146, 455] width 4 height 16
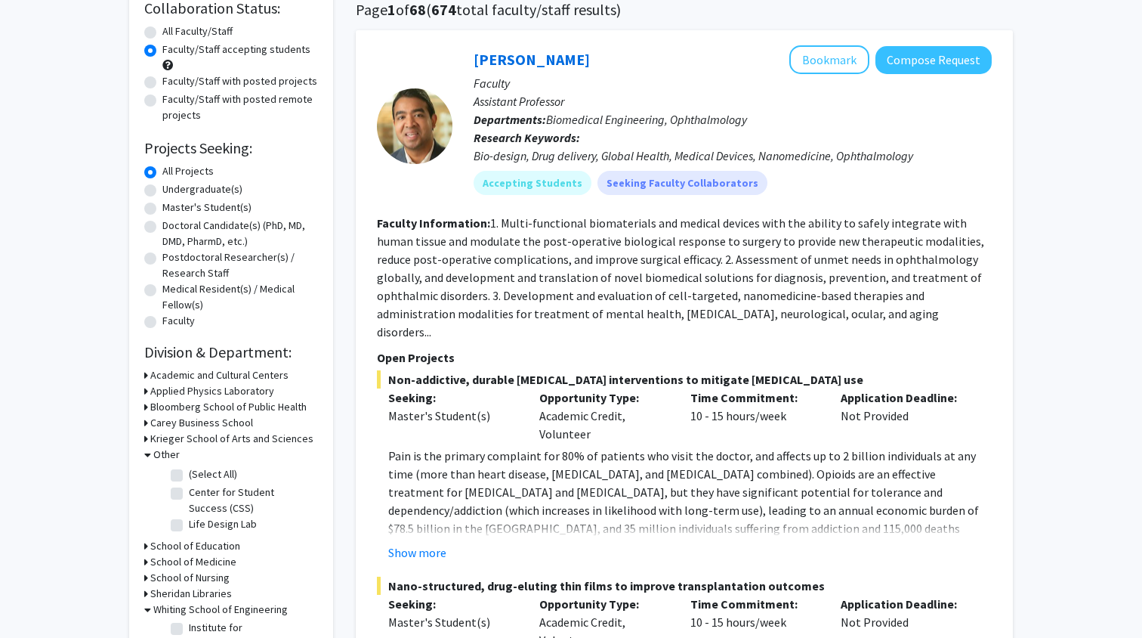
click at [146, 455] on icon at bounding box center [147, 455] width 7 height 16
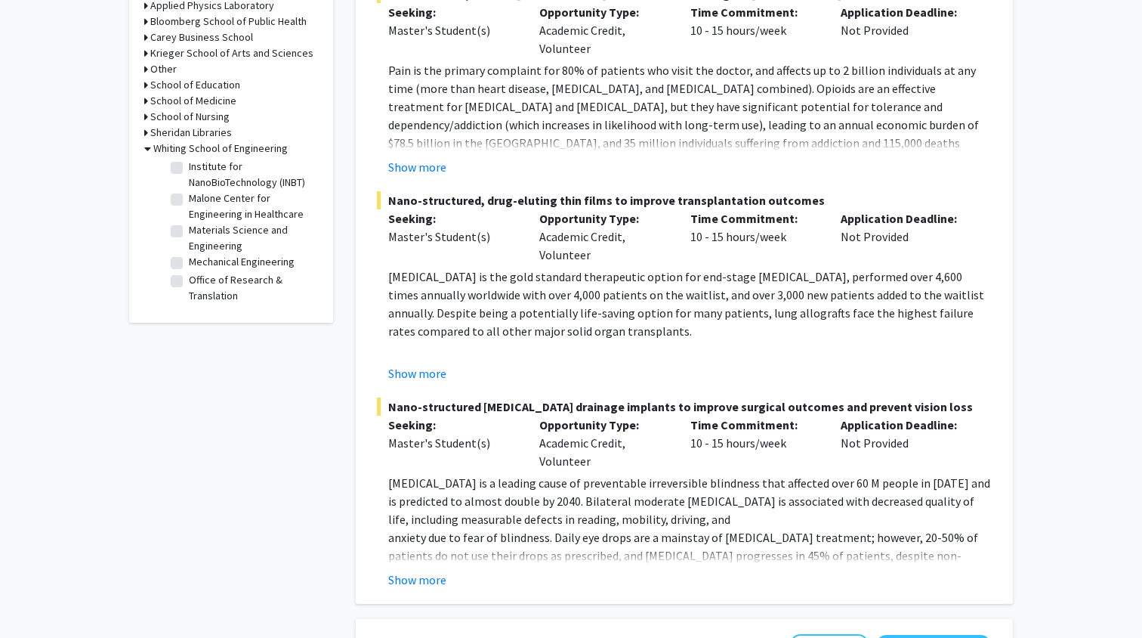
scroll to position [515, 0]
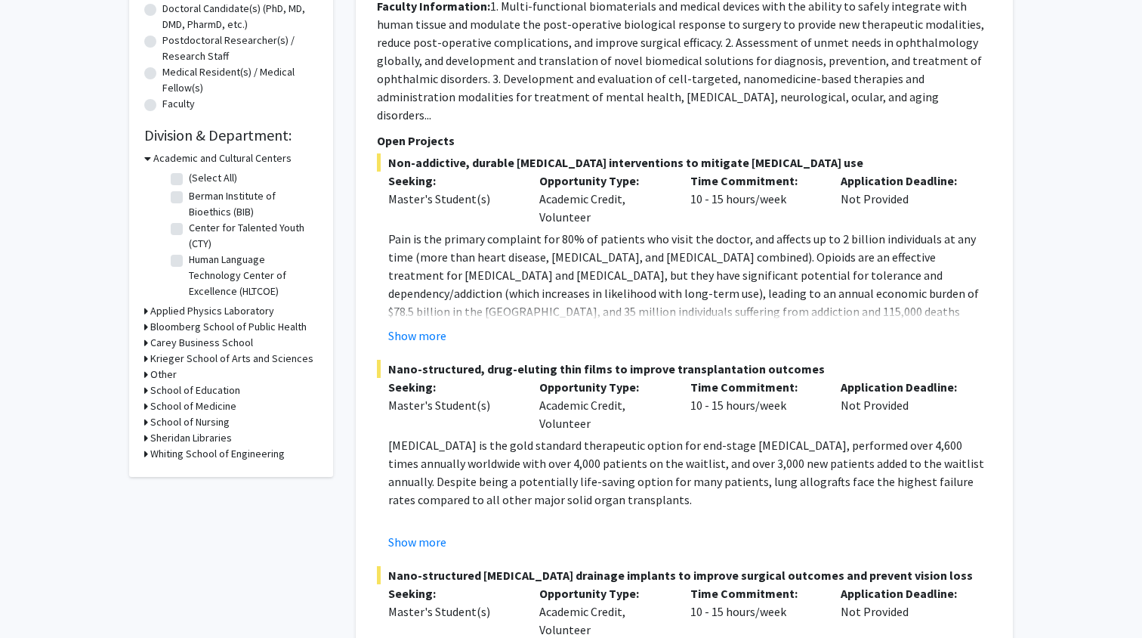
scroll to position [333, 0]
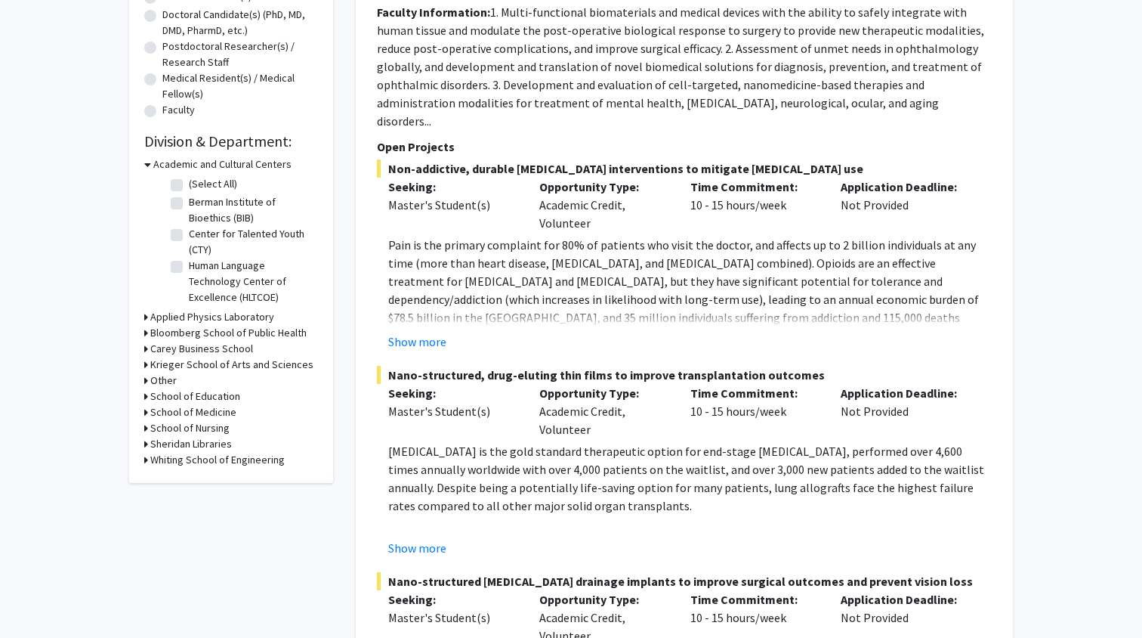
click at [147, 322] on icon at bounding box center [146, 317] width 4 height 16
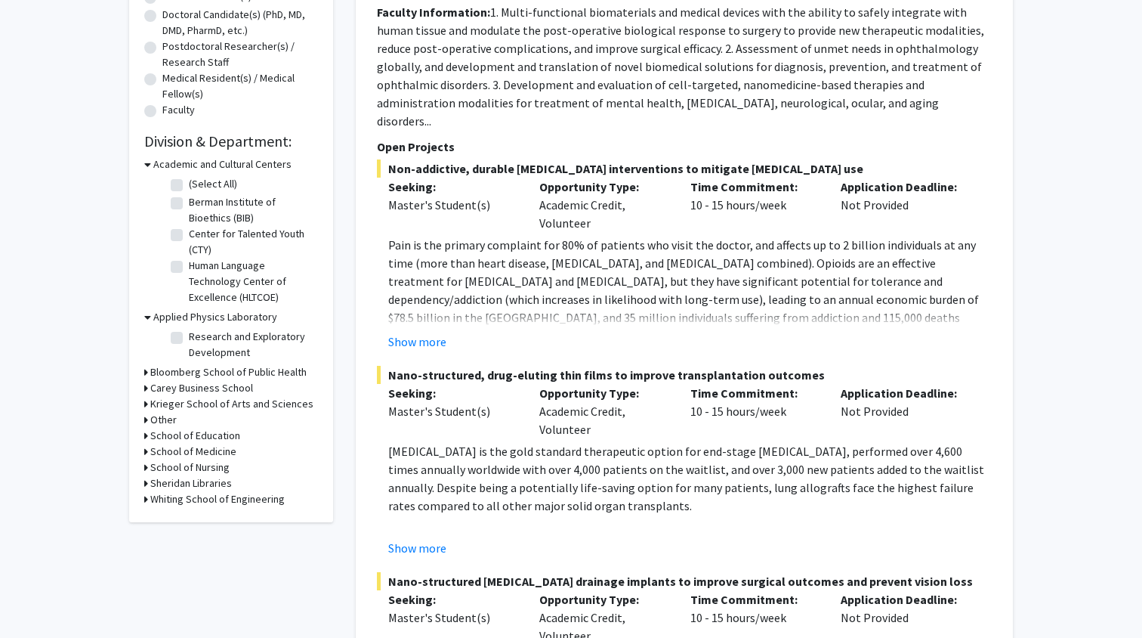
click at [146, 322] on icon at bounding box center [147, 317] width 7 height 16
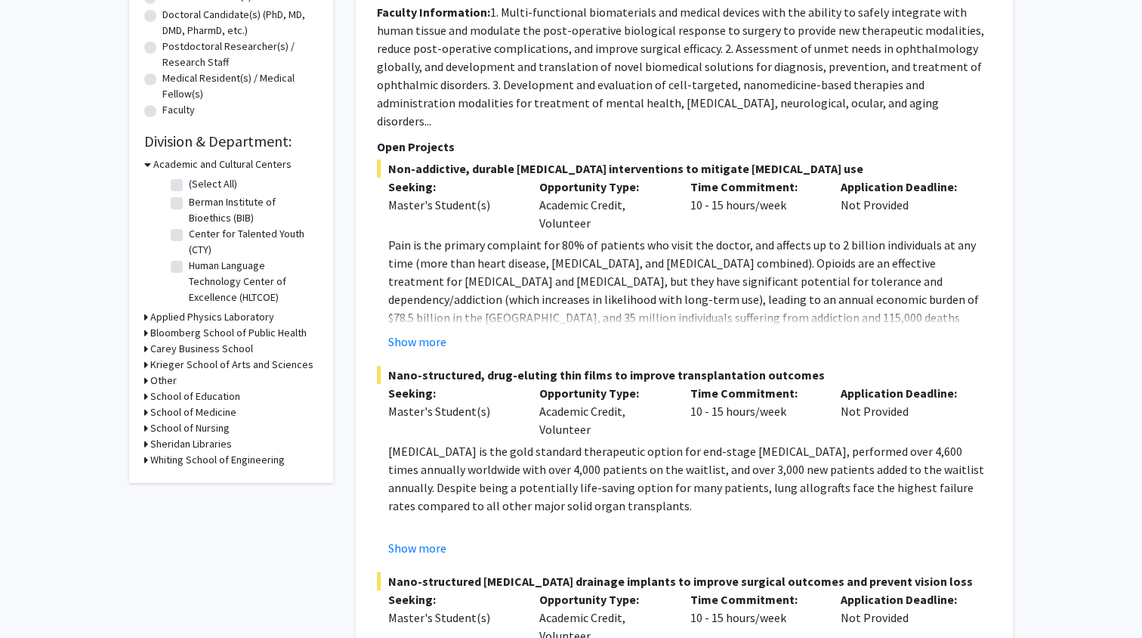
click at [145, 339] on icon at bounding box center [146, 333] width 4 height 16
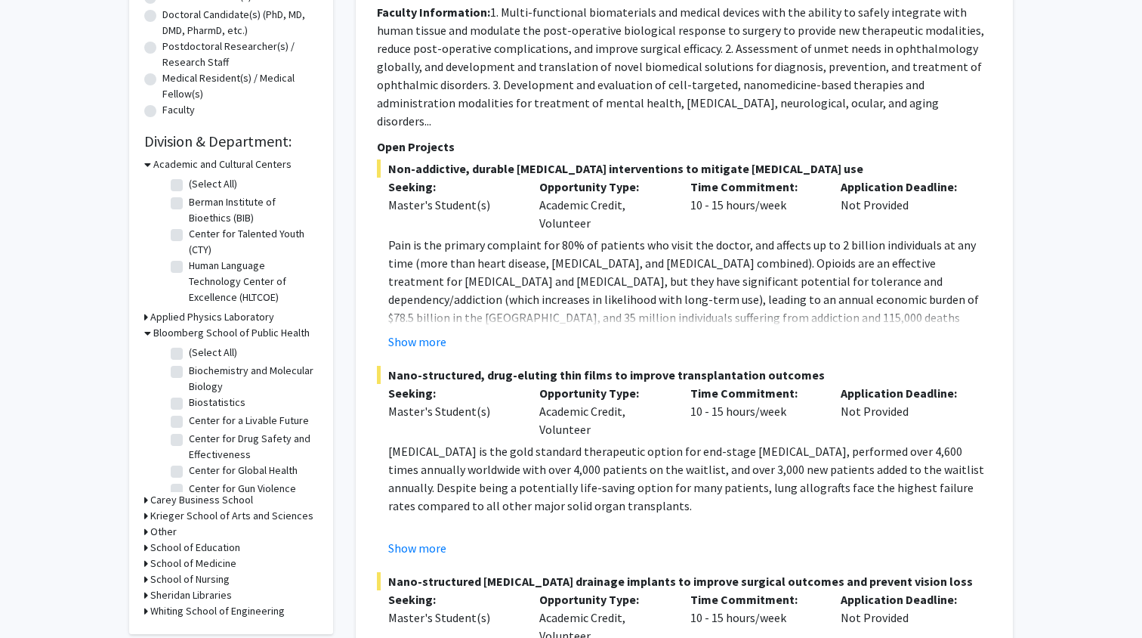
click at [145, 339] on icon at bounding box center [147, 333] width 7 height 16
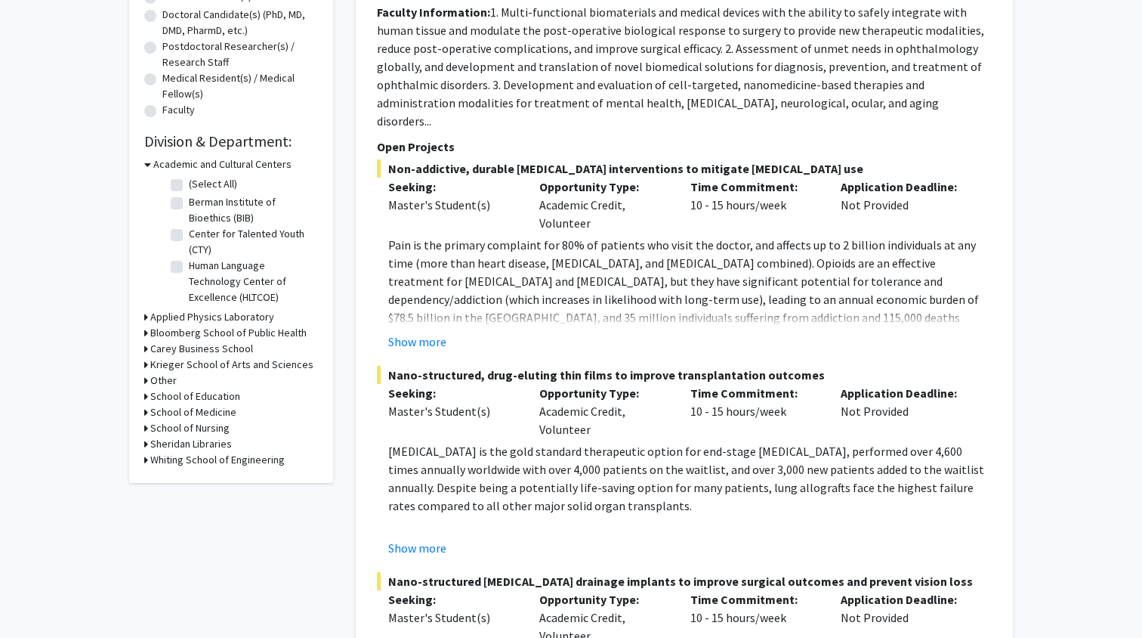
click at [145, 339] on icon at bounding box center [146, 333] width 4 height 16
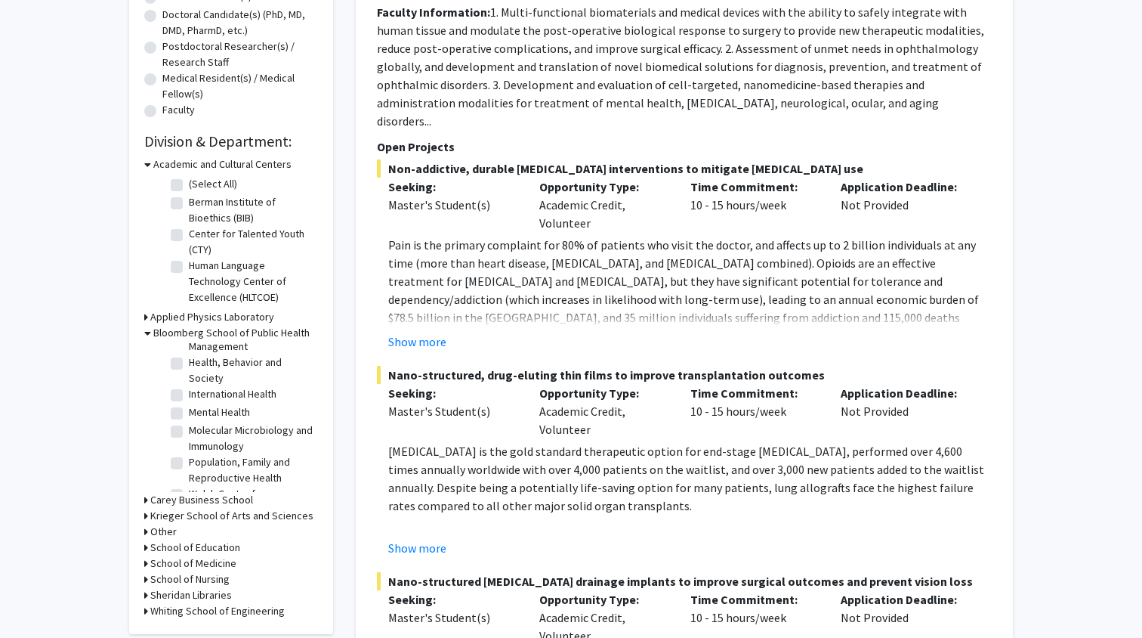
scroll to position [470, 0]
click at [152, 338] on div "Bloomberg School of Public Health" at bounding box center [231, 333] width 174 height 16
click at [149, 336] on icon at bounding box center [147, 333] width 7 height 16
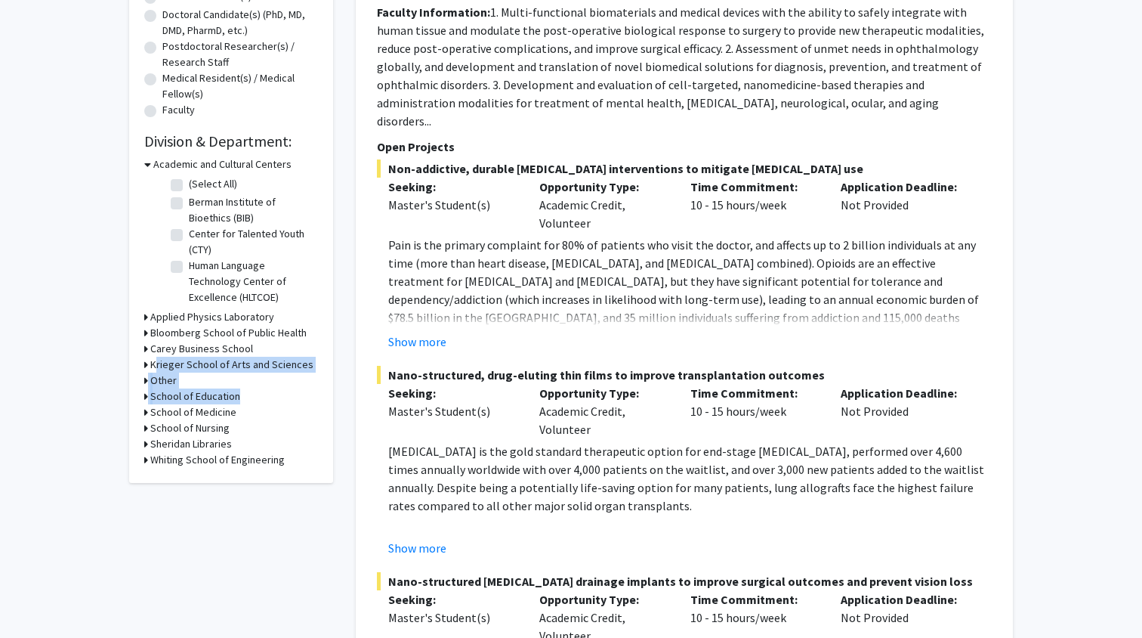
drag, startPoint x: 151, startPoint y: 367, endPoint x: 151, endPoint y: 433, distance: 65.7
click at [151, 432] on form "Academic and Cultural Centers (Select All) (Select All) [PERSON_NAME] Institute…" at bounding box center [231, 311] width 174 height 311
click at [147, 465] on icon at bounding box center [146, 460] width 4 height 16
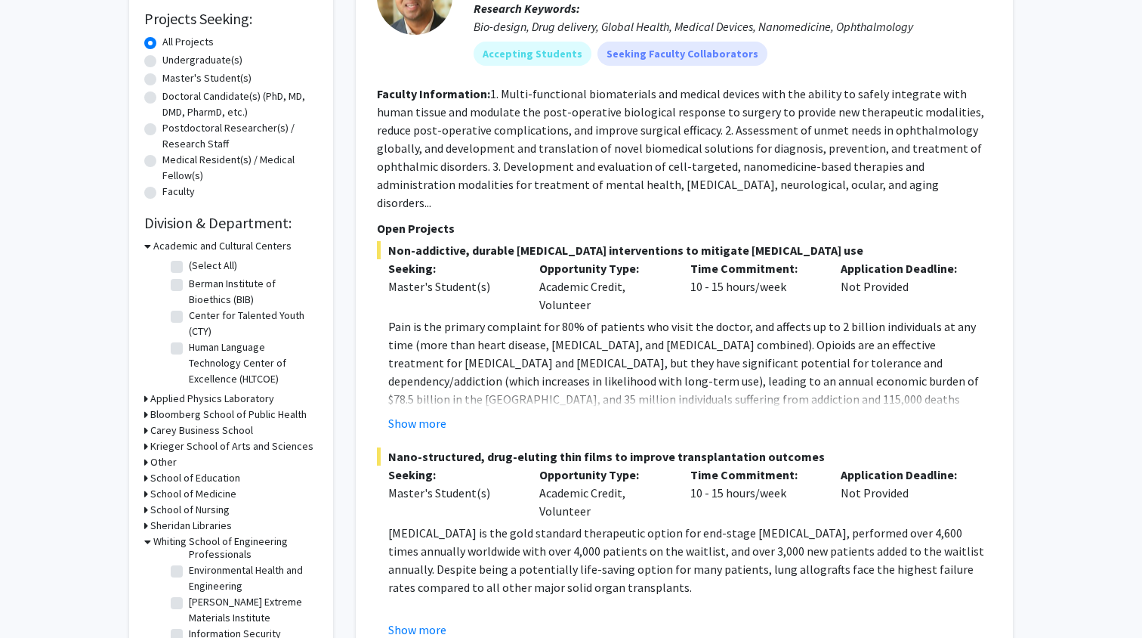
scroll to position [267, 0]
